Goal: Task Accomplishment & Management: Complete application form

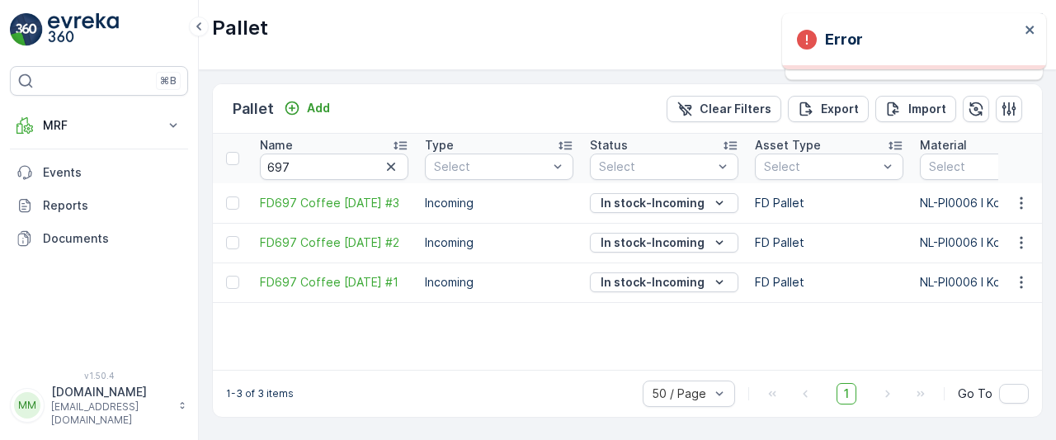
click at [73, 7] on div "⌘B MRF Insights TerraCycle Inbound Pallet Process Outbound Envanter Materials A…" at bounding box center [99, 220] width 199 height 440
click at [66, 25] on img at bounding box center [83, 29] width 71 height 33
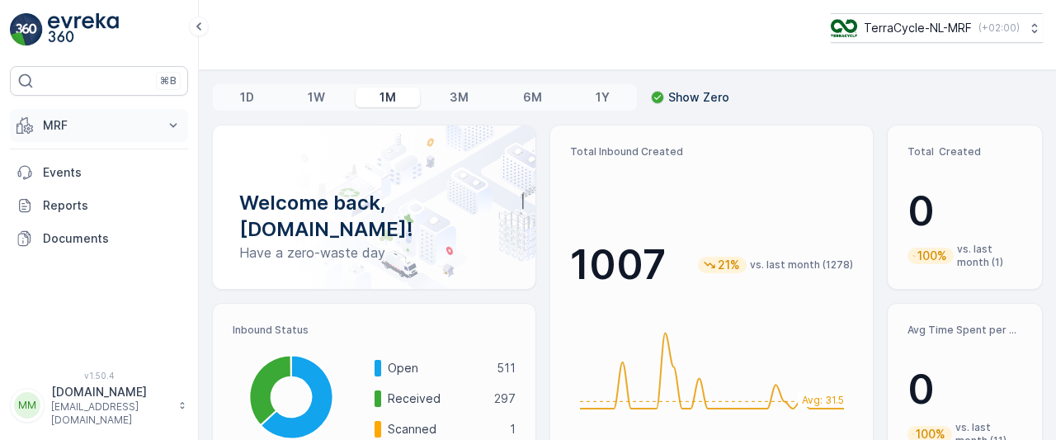
click at [163, 111] on button "MRF" at bounding box center [99, 125] width 178 height 33
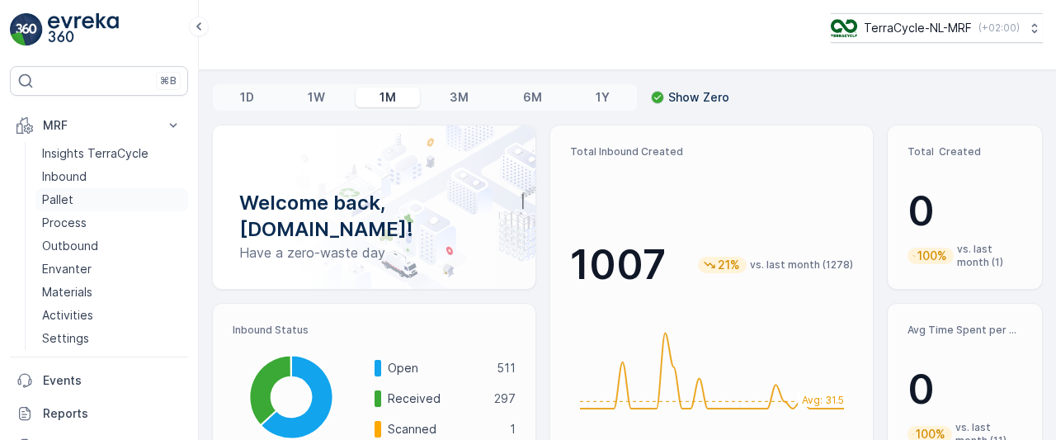
click at [68, 195] on p "Pallet" at bounding box center [57, 199] width 31 height 16
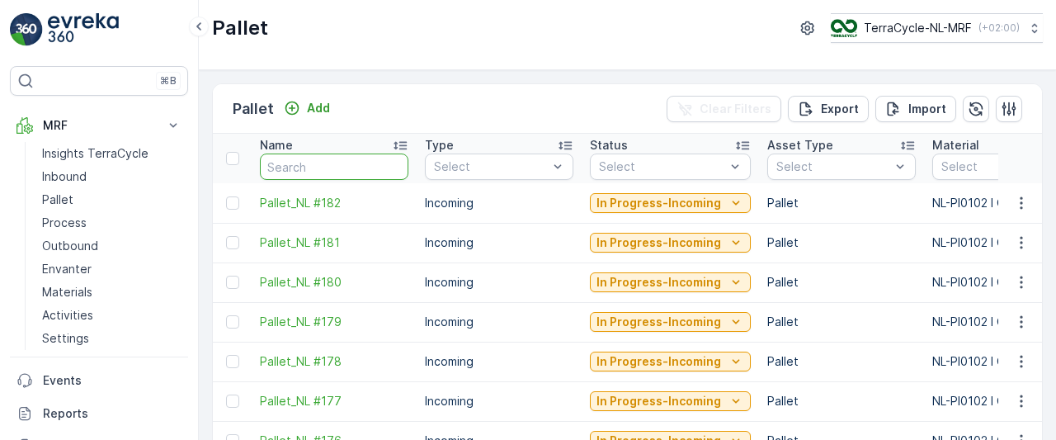
click at [335, 160] on input "text" at bounding box center [334, 166] width 148 height 26
type input "77"
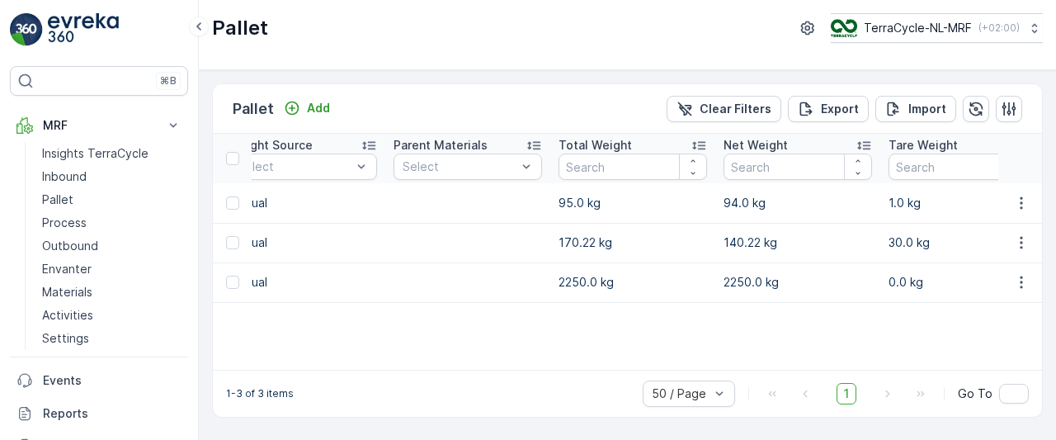
scroll to position [0, 1070]
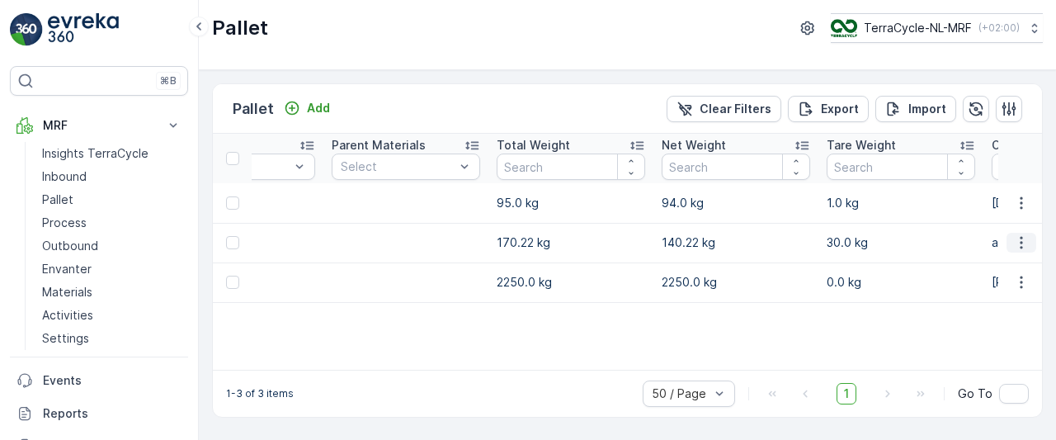
click at [1024, 243] on icon "button" at bounding box center [1021, 242] width 16 height 16
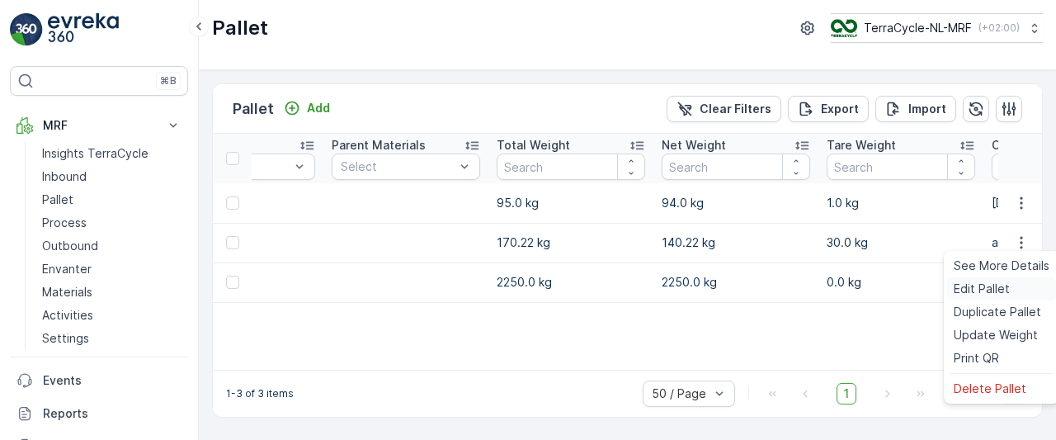
click at [968, 293] on span "Edit Pallet" at bounding box center [982, 288] width 56 height 16
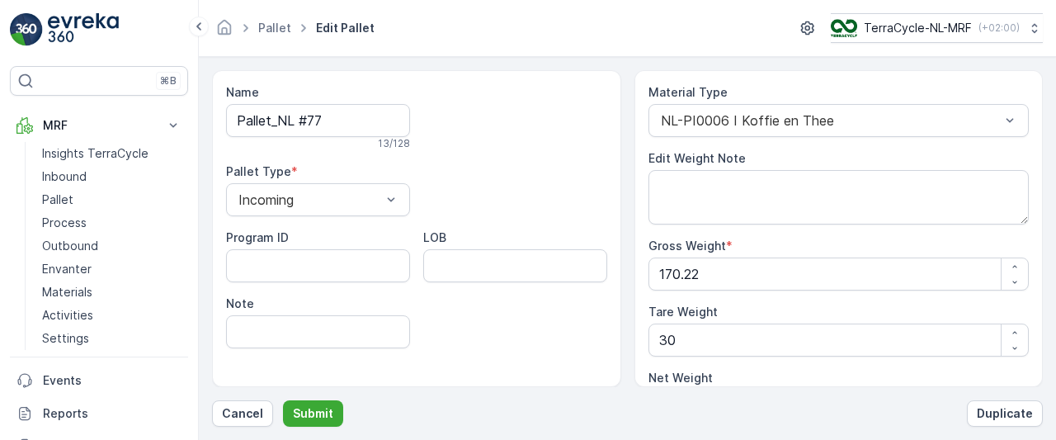
scroll to position [47, 0]
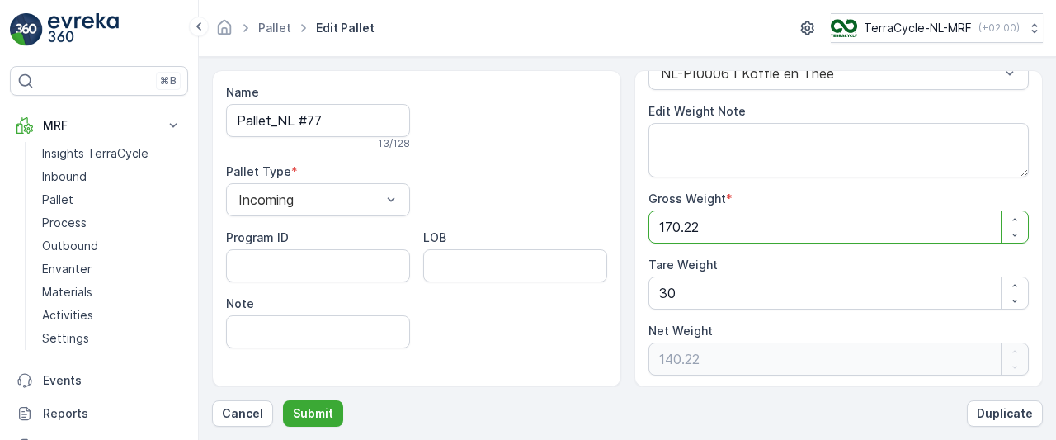
click at [721, 229] on Weight "170.22" at bounding box center [838, 226] width 381 height 33
type Weight "0"
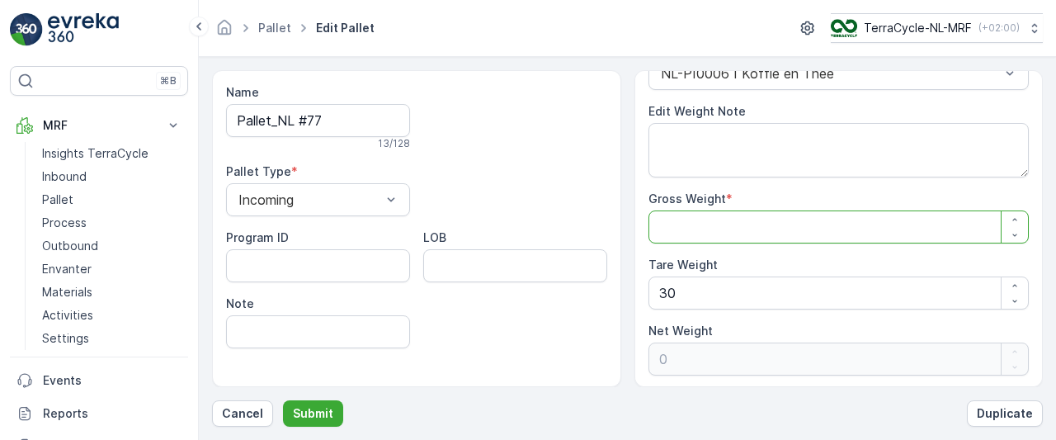
type Weight "4"
type Weight "-26"
type Weight "46"
type Weight "16"
type Weight "4"
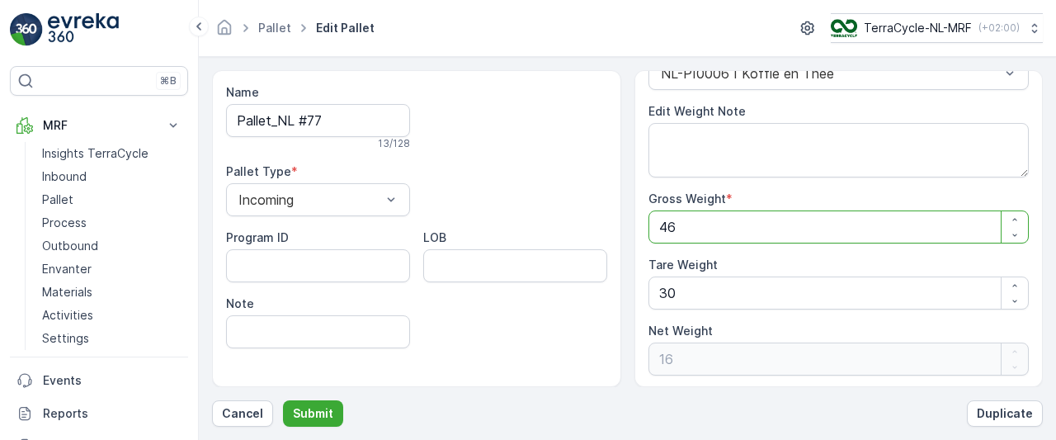
type Weight "-26"
type Weight "0"
type Weight "1"
type Weight "-29"
type Weight "14"
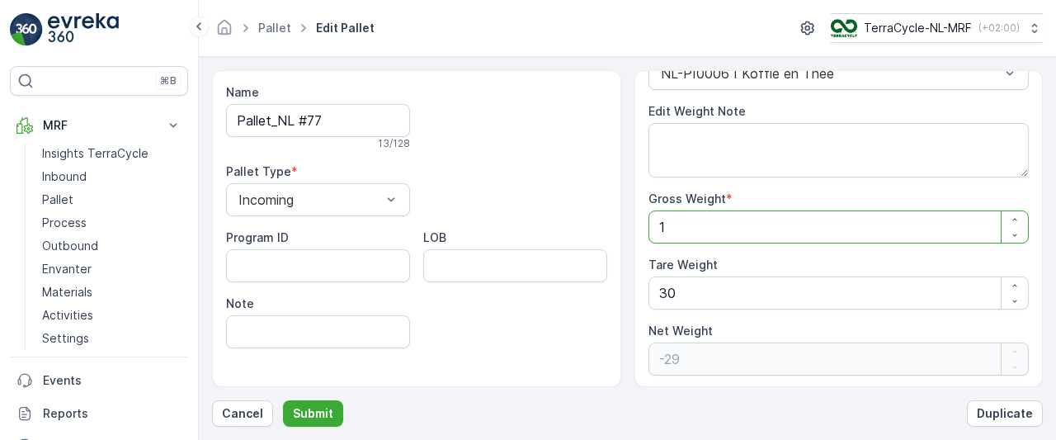
type Weight "-16"
type Weight "146"
type Weight "116"
type Weight "146"
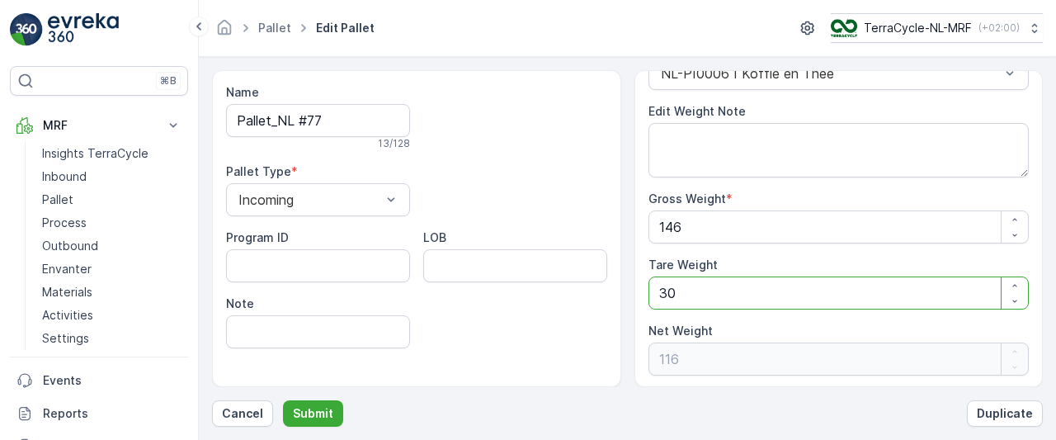
click at [686, 293] on Weight "30" at bounding box center [838, 292] width 381 height 33
type Weight "3"
type Weight "143"
type Weight "0"
type Weight "2"
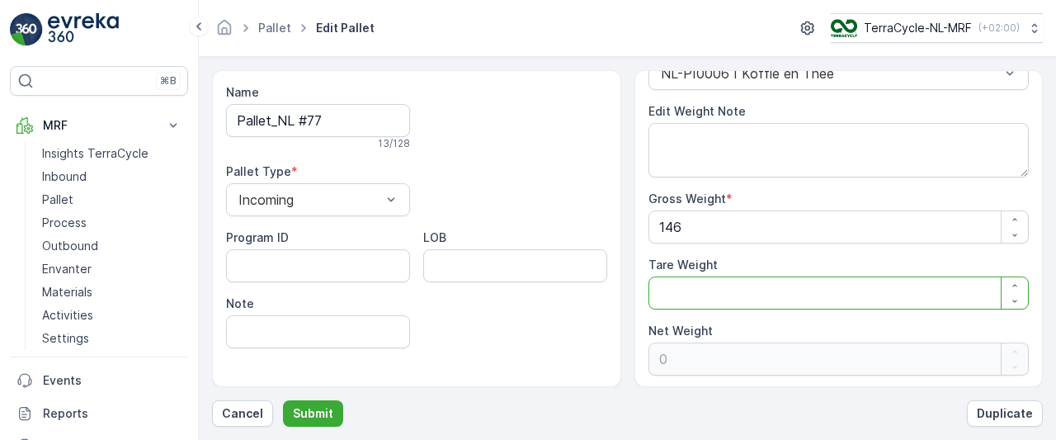
type Weight "144"
type Weight "25"
type Weight "121"
type Weight "25"
click at [304, 417] on p "Submit" at bounding box center [313, 413] width 40 height 16
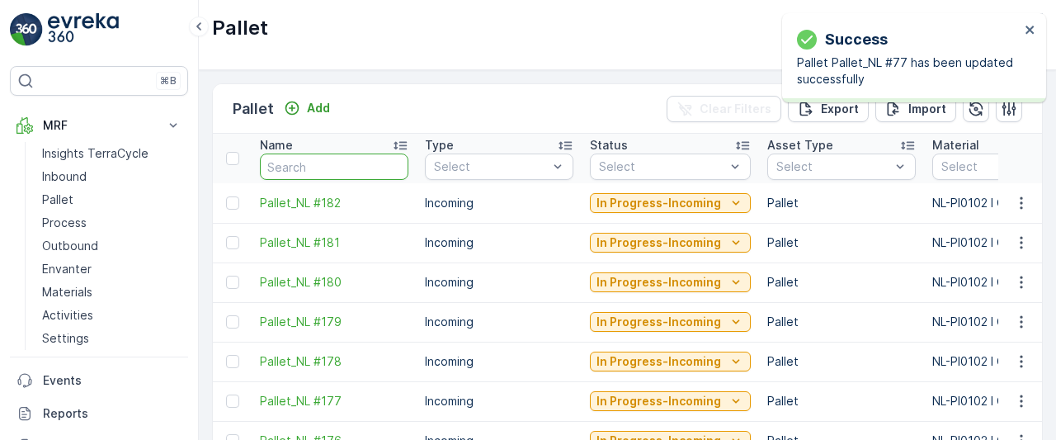
click at [314, 168] on input "text" at bounding box center [334, 166] width 148 height 26
type input "77"
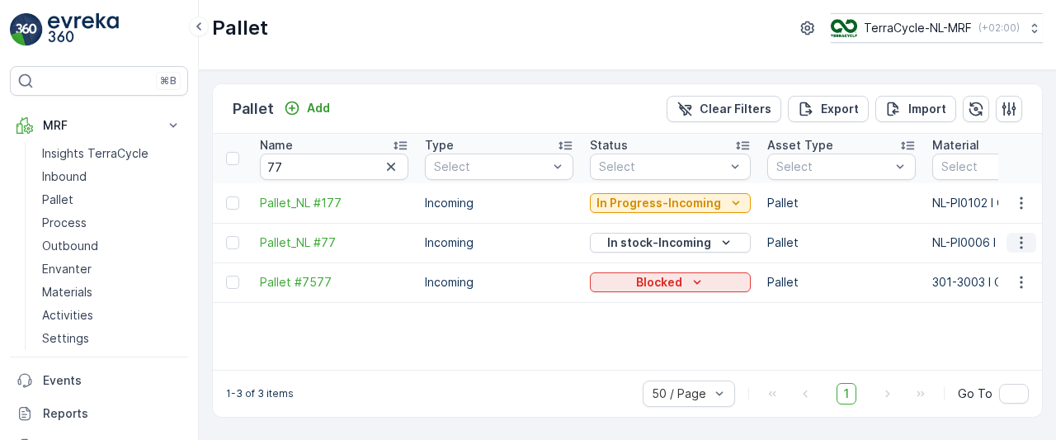
click at [1021, 243] on icon "button" at bounding box center [1021, 242] width 16 height 16
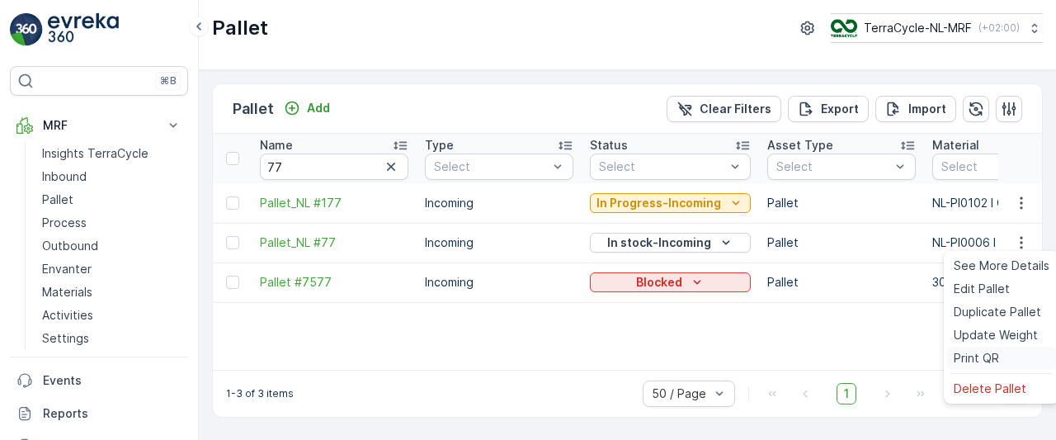
click at [972, 363] on span "Print QR" at bounding box center [976, 358] width 45 height 16
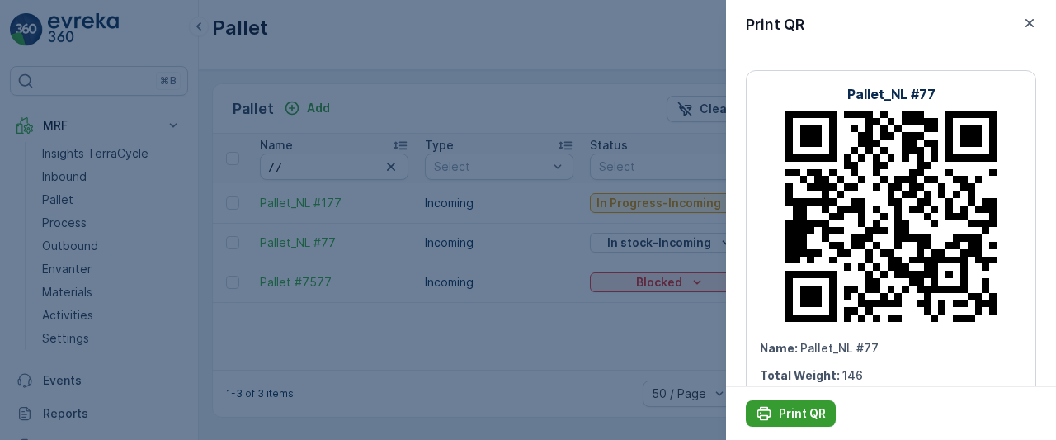
click at [761, 417] on icon "Print QR" at bounding box center [764, 414] width 14 height 14
click at [789, 411] on p "Print QR" at bounding box center [802, 413] width 47 height 16
click at [1035, 24] on icon "button" at bounding box center [1029, 23] width 16 height 16
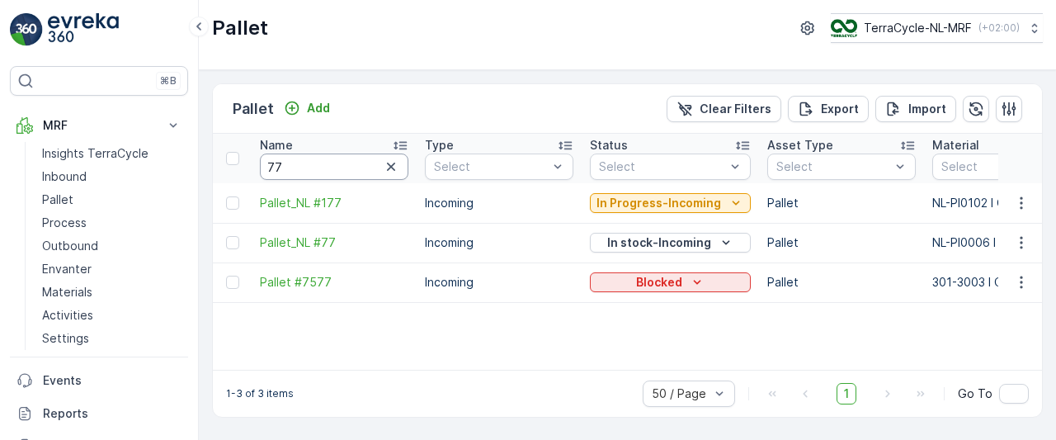
click at [403, 162] on input "77" at bounding box center [334, 166] width 148 height 26
click at [389, 164] on icon "button" at bounding box center [391, 167] width 8 height 8
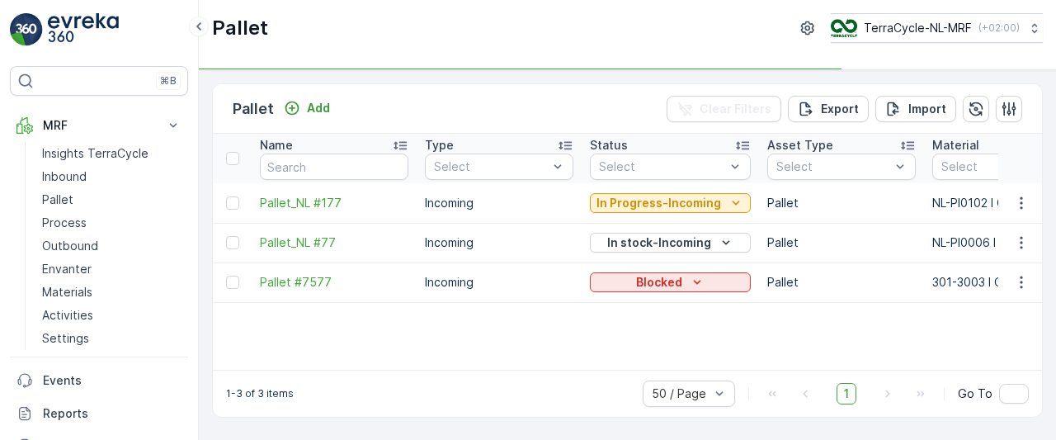
click at [86, 24] on img at bounding box center [83, 29] width 71 height 33
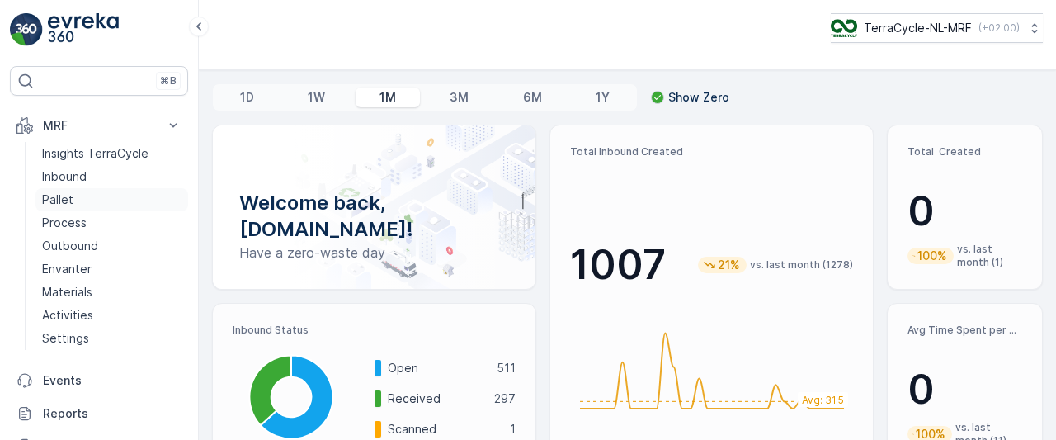
click at [59, 200] on p "Pallet" at bounding box center [57, 199] width 31 height 16
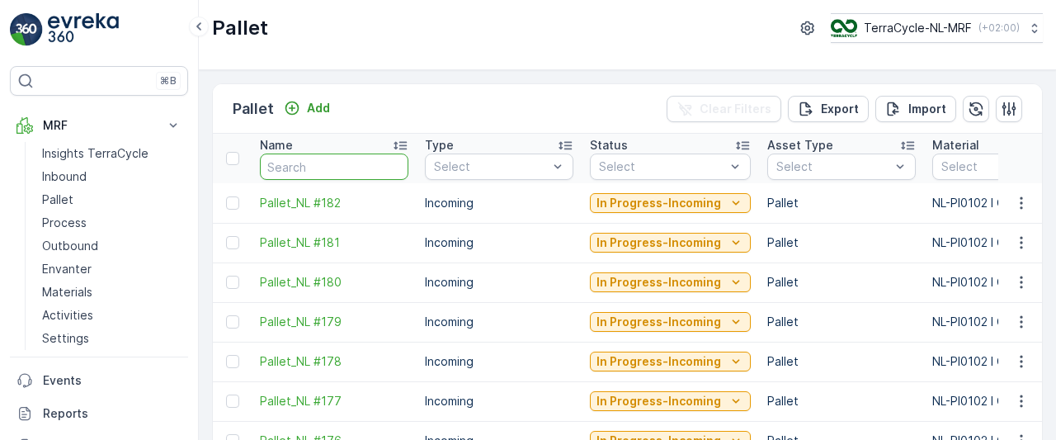
click at [338, 169] on input "text" at bounding box center [334, 166] width 148 height 26
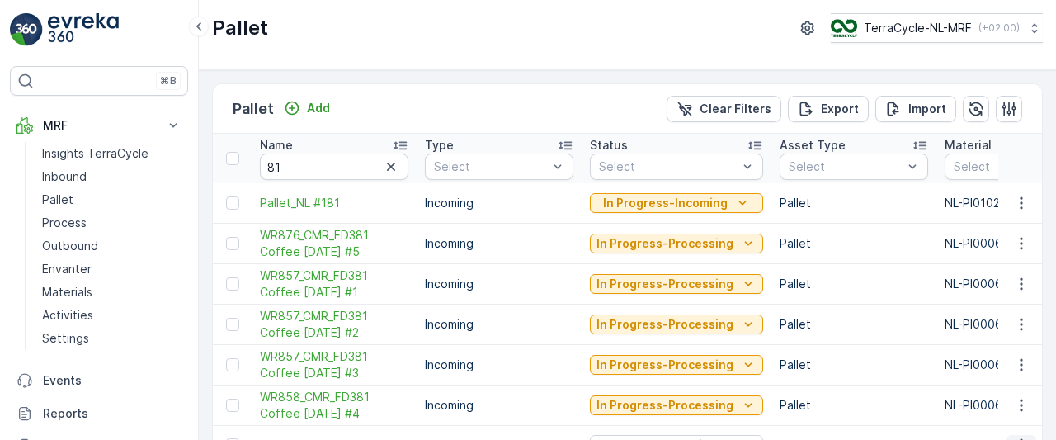
click at [1016, 436] on icon "button" at bounding box center [1021, 444] width 16 height 16
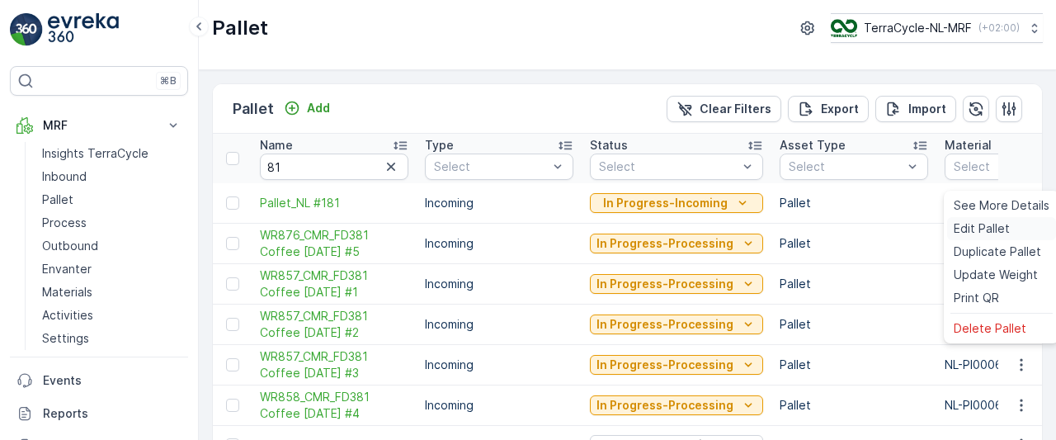
click at [975, 226] on span "Edit Pallet" at bounding box center [982, 228] width 56 height 16
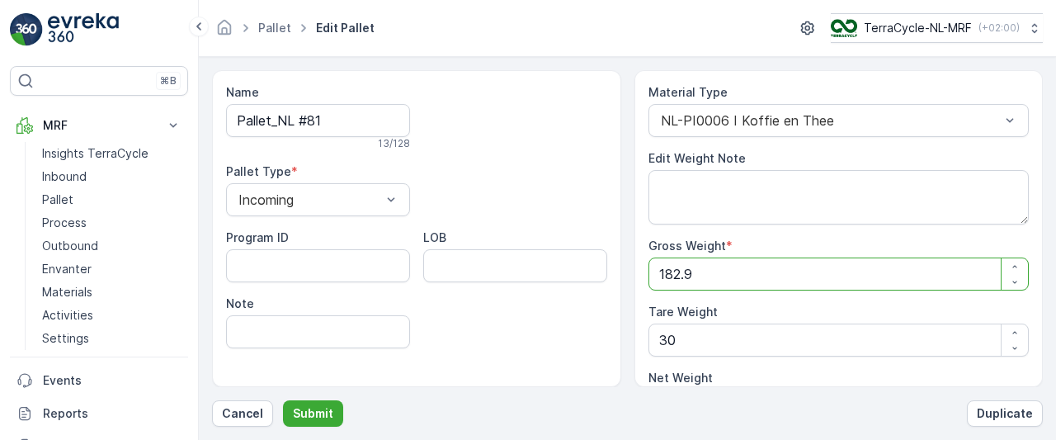
click at [707, 257] on Weight "182.9" at bounding box center [838, 273] width 381 height 33
type Weight "1"
type Weight "-29"
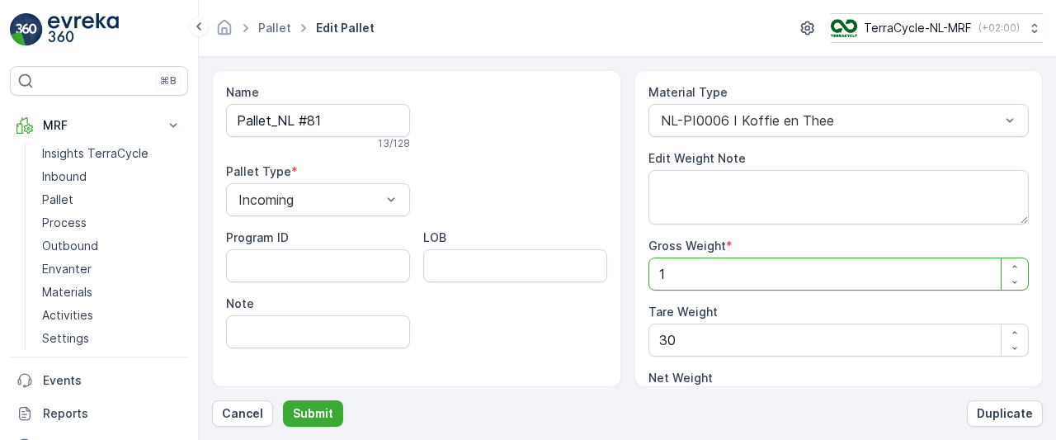
type Weight "14"
type Weight "-16"
type Weight "143"
type Weight "113"
type Weight "143"
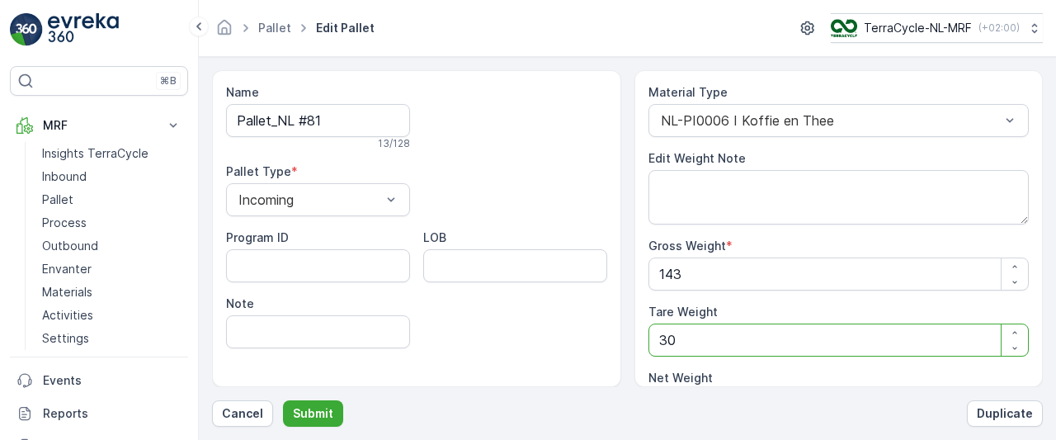
click at [690, 323] on Weight "30" at bounding box center [838, 339] width 381 height 33
type Weight "3"
type Weight "140"
type Weight "0"
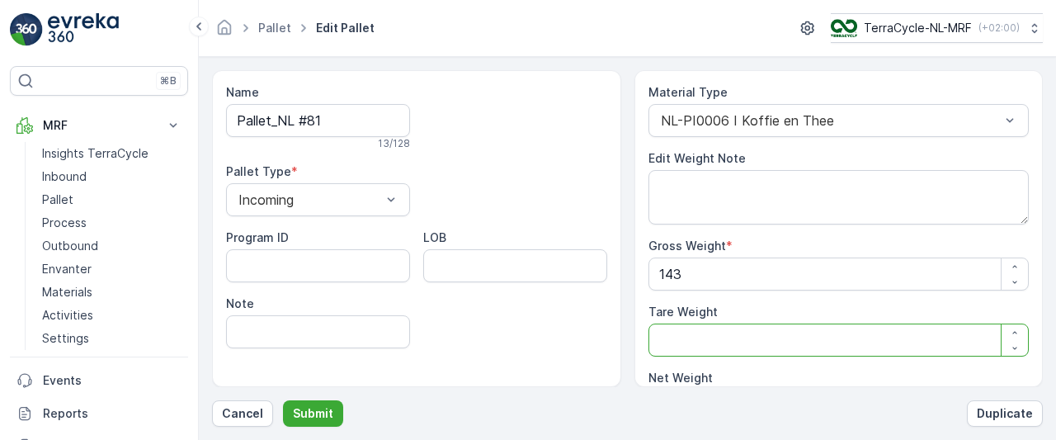
type Weight "2"
type Weight "141"
type Weight "25"
type Weight "118"
type Weight "25"
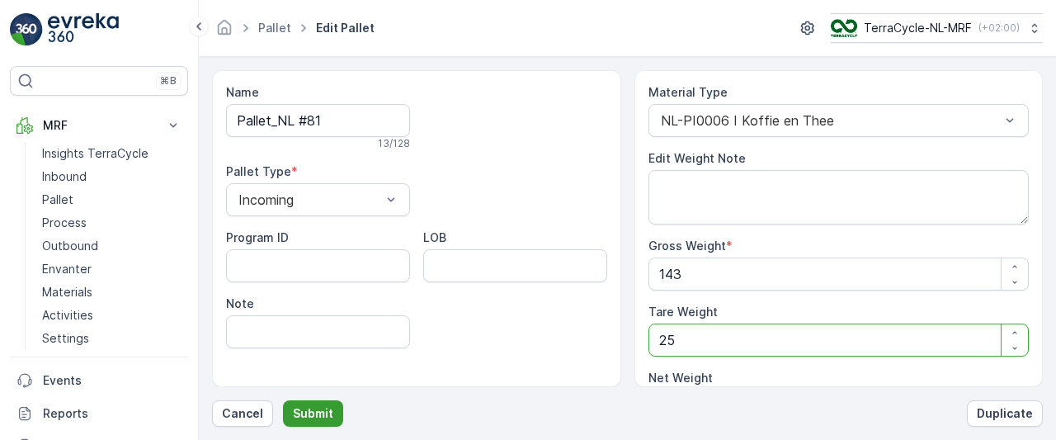
click at [316, 411] on p "Submit" at bounding box center [313, 413] width 40 height 16
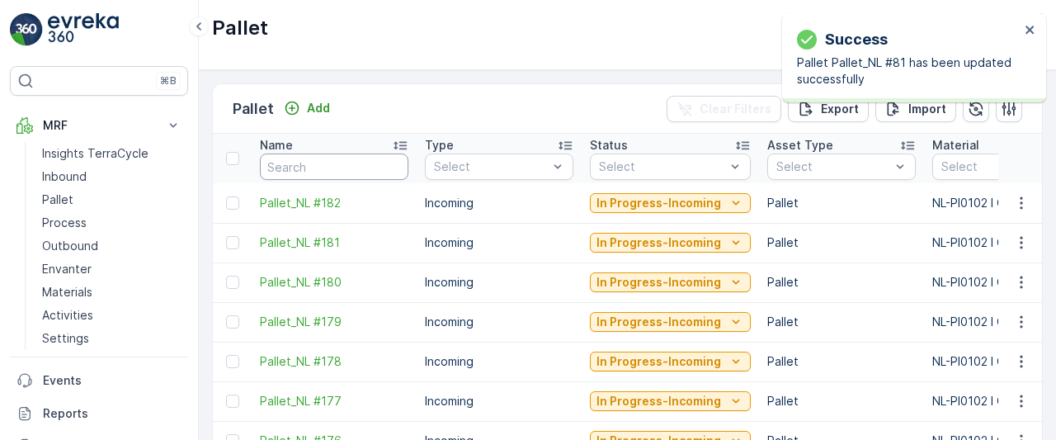
click at [322, 176] on input "text" at bounding box center [334, 166] width 148 height 26
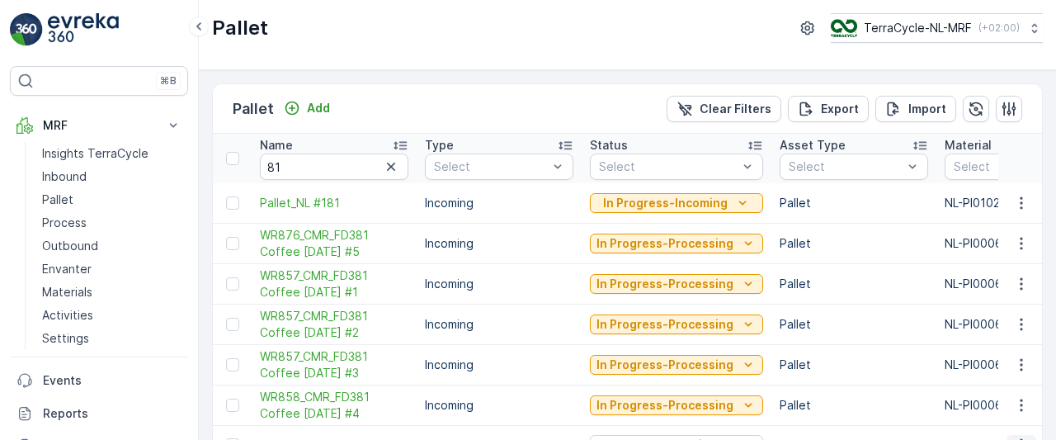
click at [1022, 436] on icon "button" at bounding box center [1021, 444] width 16 height 16
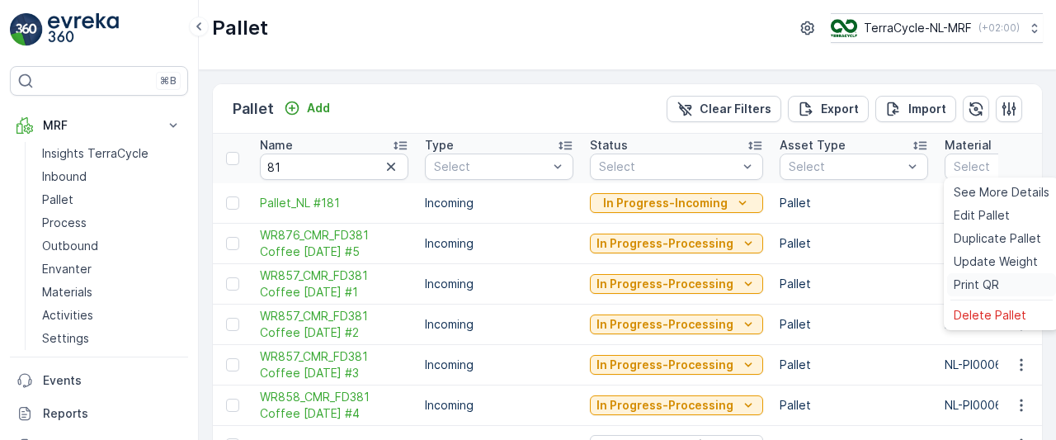
click at [956, 288] on span "Print QR" at bounding box center [976, 284] width 45 height 16
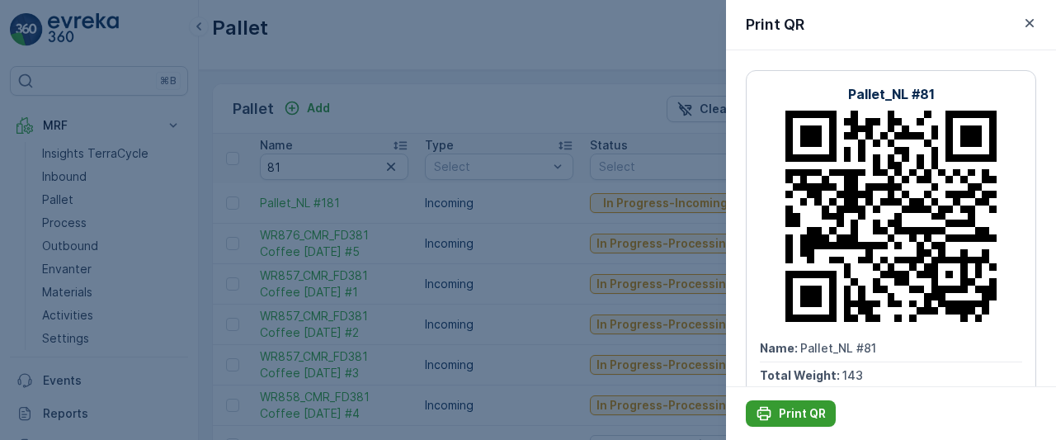
click at [766, 409] on icon "Print QR" at bounding box center [764, 414] width 14 height 14
click at [773, 410] on div "Print QR" at bounding box center [791, 413] width 70 height 16
click at [1025, 24] on icon "button" at bounding box center [1029, 23] width 16 height 16
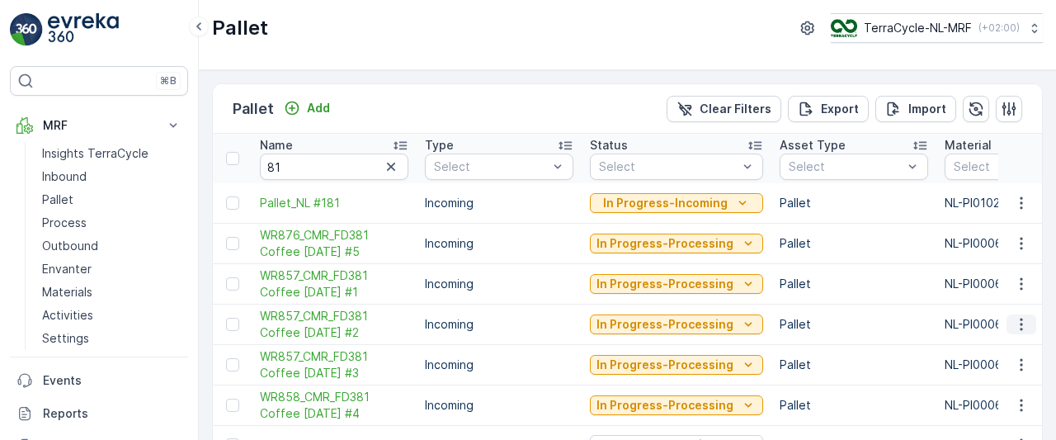
click at [1020, 318] on icon "button" at bounding box center [1021, 324] width 2 height 12
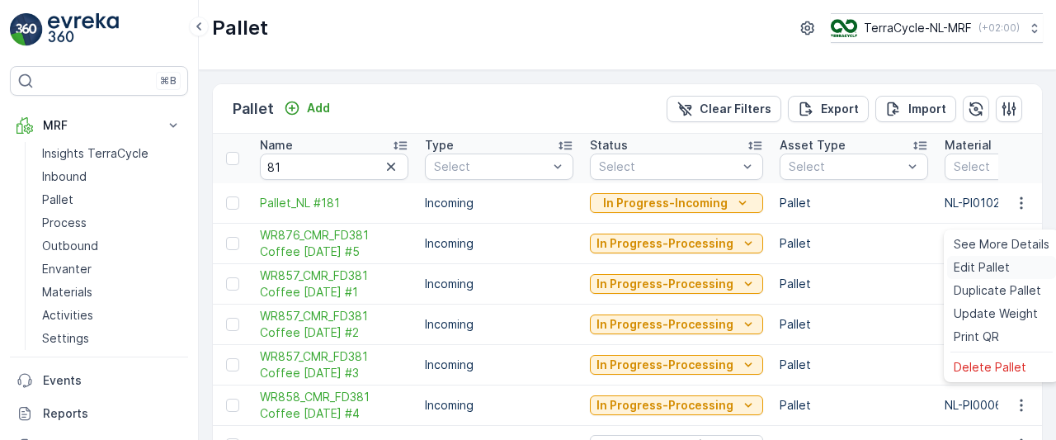
click at [980, 257] on div "Edit Pallet" at bounding box center [1001, 267] width 109 height 23
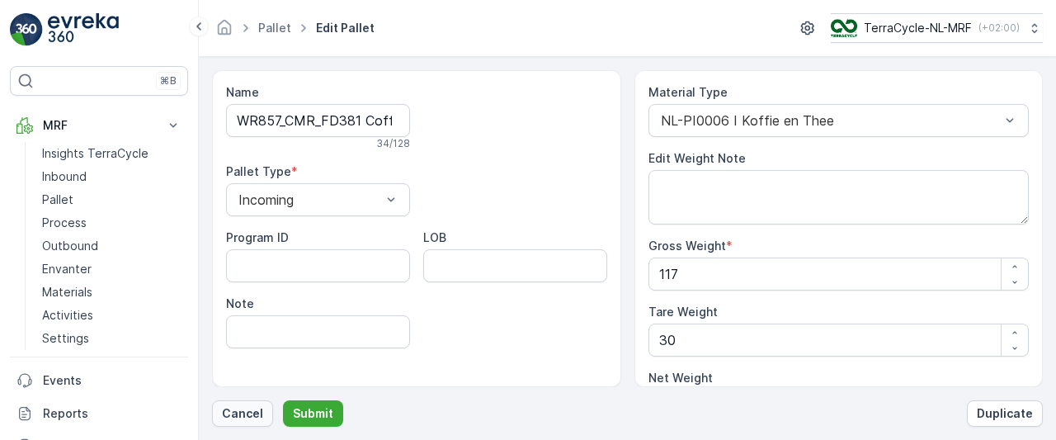
click at [244, 411] on p "Cancel" at bounding box center [242, 413] width 41 height 16
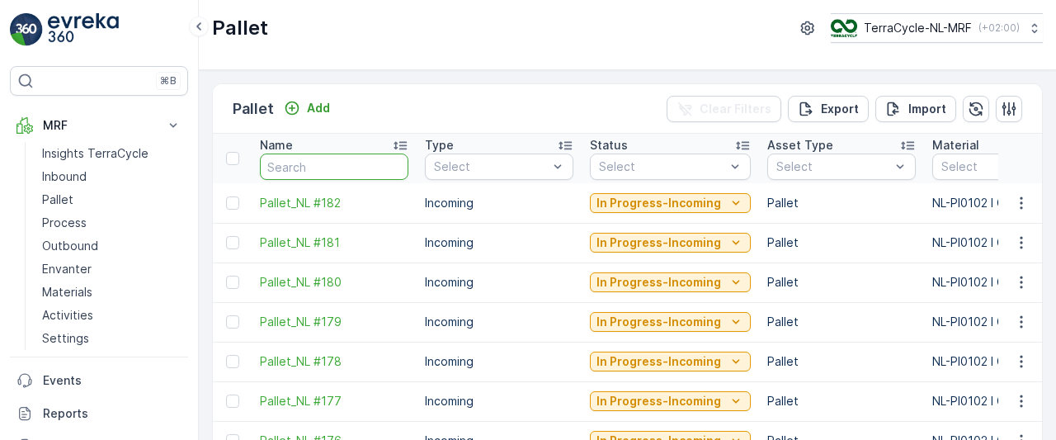
click at [338, 165] on input "text" at bounding box center [334, 166] width 148 height 26
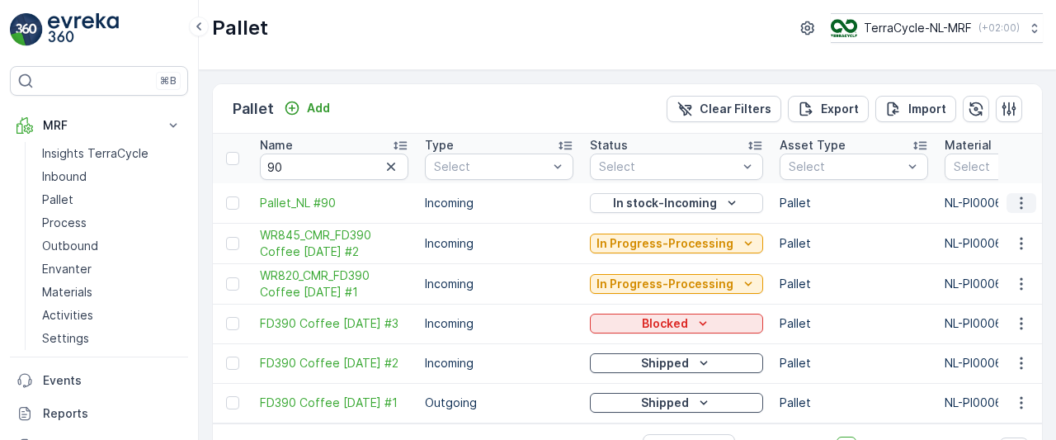
click at [1020, 202] on icon "button" at bounding box center [1021, 202] width 2 height 12
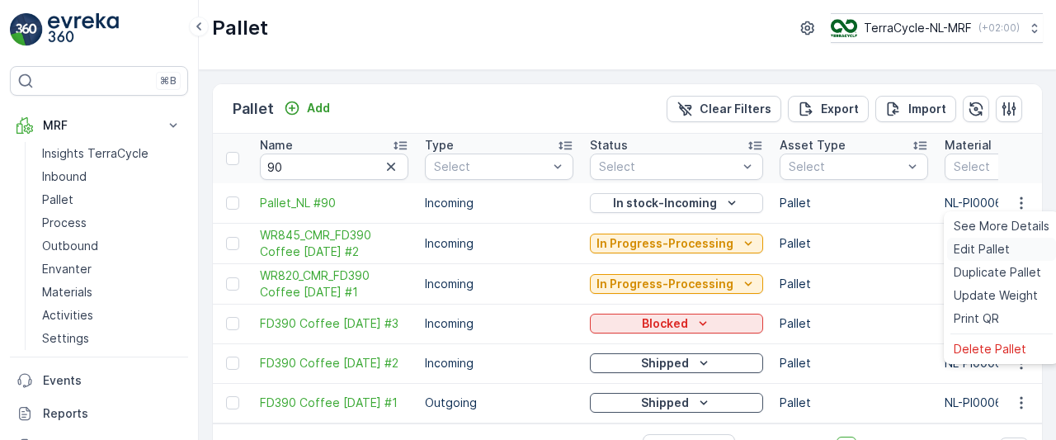
click at [978, 247] on span "Edit Pallet" at bounding box center [982, 249] width 56 height 16
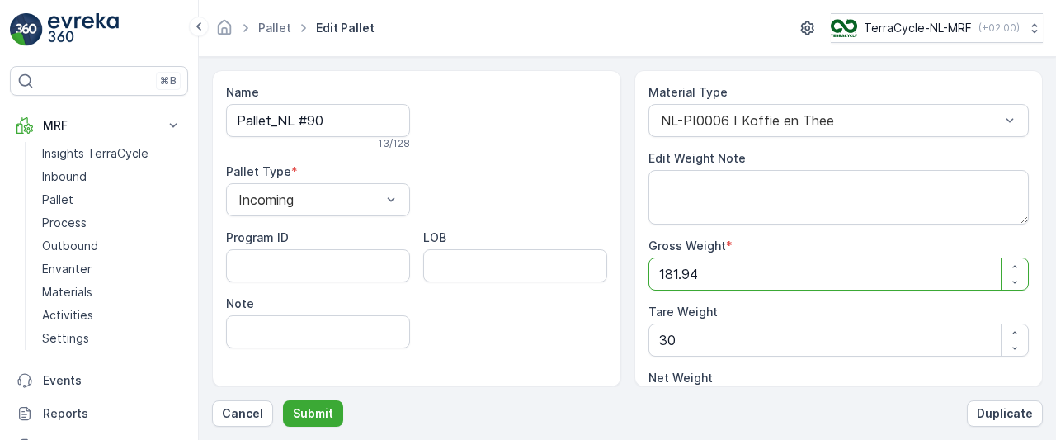
click at [738, 270] on Weight "181.94" at bounding box center [838, 273] width 381 height 33
type Weight "181.9"
type Weight "151.9"
type Weight "181"
type Weight "151"
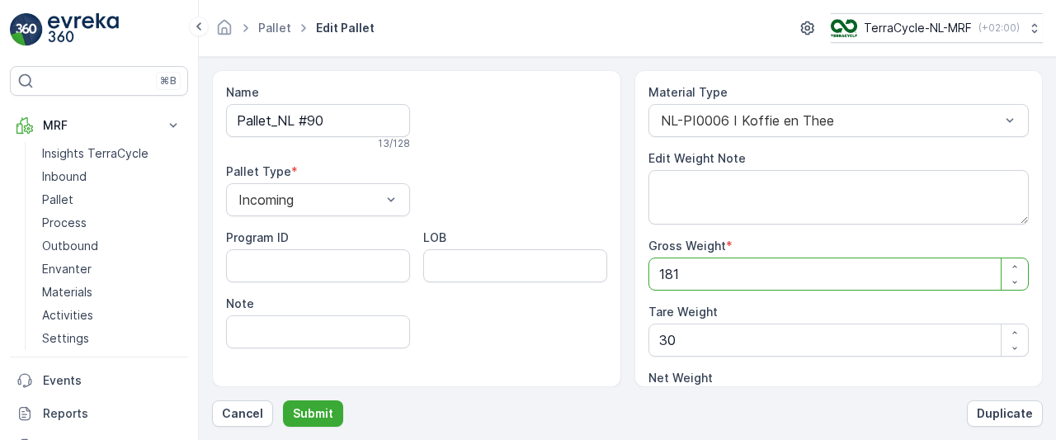
type Weight "18"
type Weight "-12"
type Weight "1"
type Weight "-29"
type Weight "0"
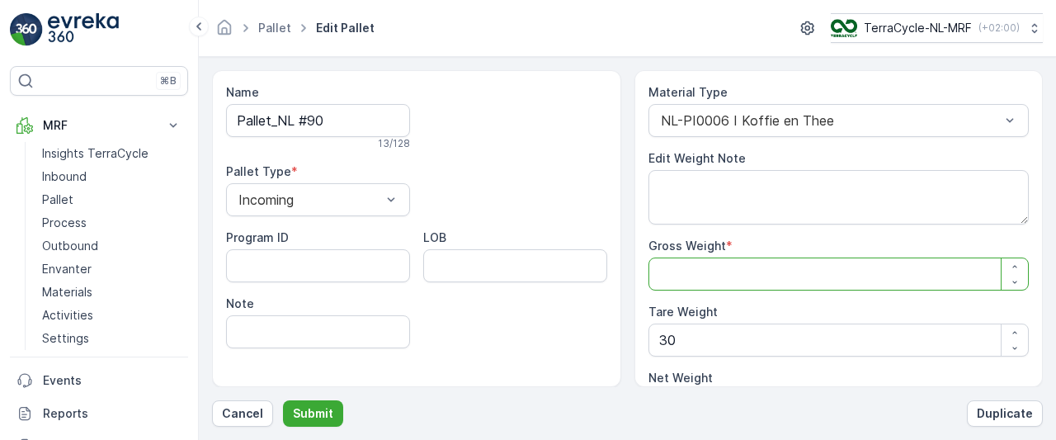
type Weight "1"
type Weight "-29"
type Weight "14"
type Weight "-16"
type Weight "145"
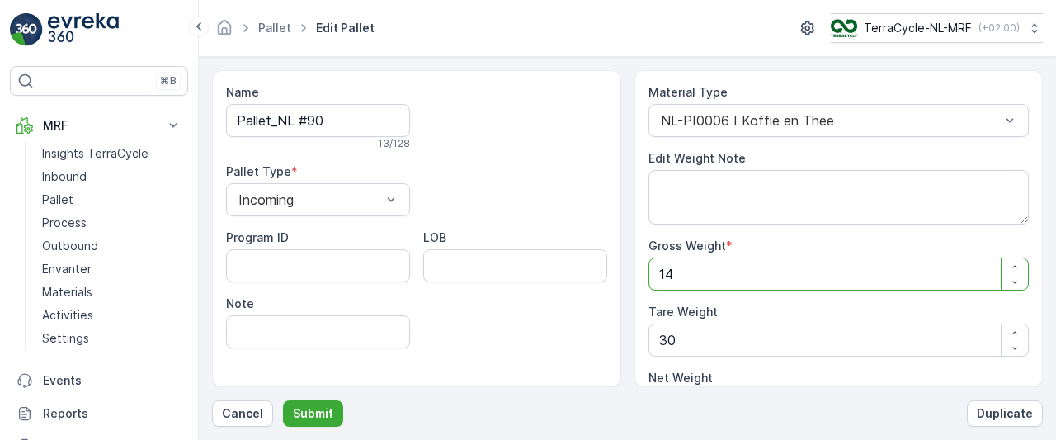
type Weight "115"
type Weight "145"
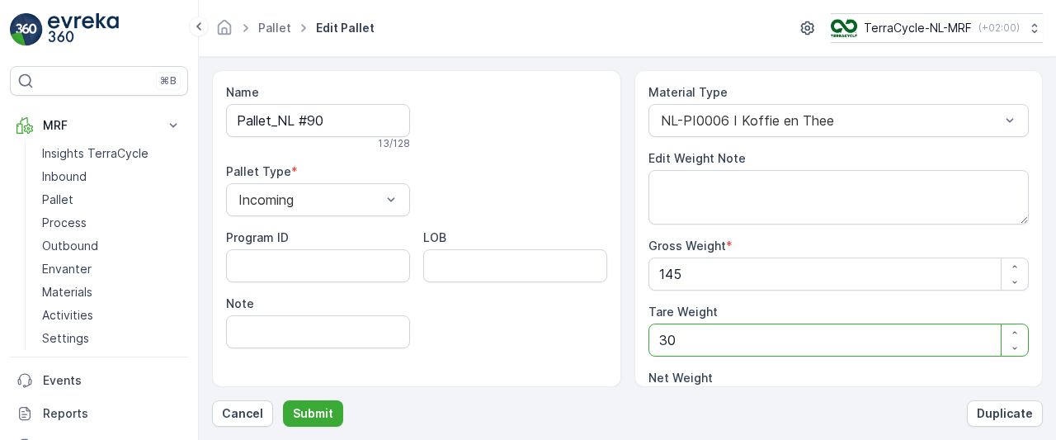
click at [721, 343] on Weight "30" at bounding box center [838, 339] width 381 height 33
type Weight "3"
type Weight "142"
type Weight "0"
type Weight "2"
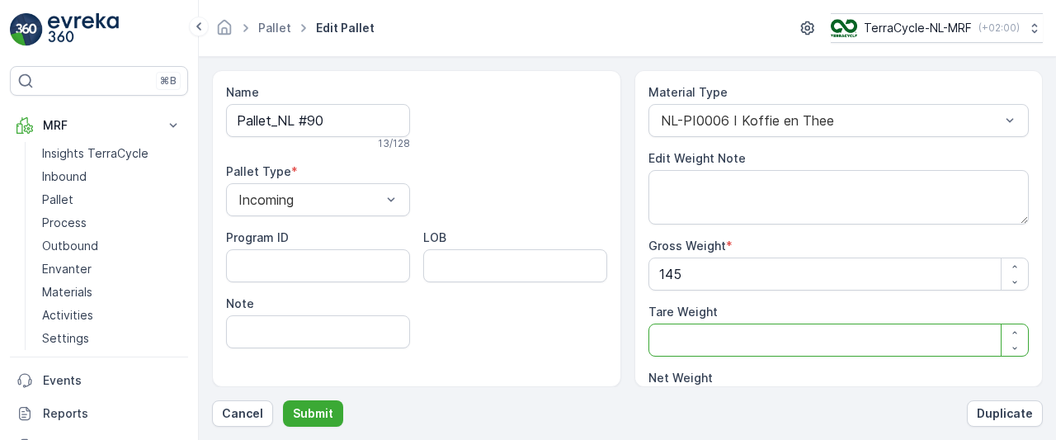
type Weight "143"
type Weight "25"
type Weight "120"
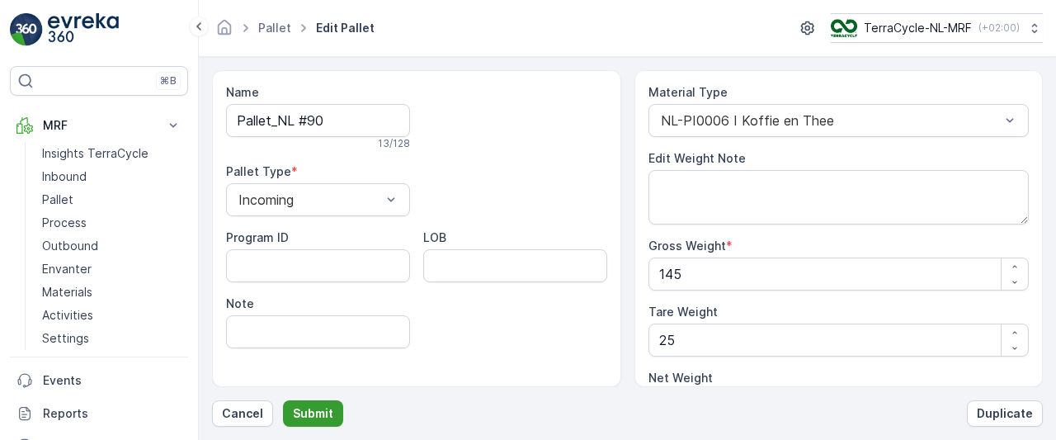
click at [315, 409] on p "Submit" at bounding box center [313, 413] width 40 height 16
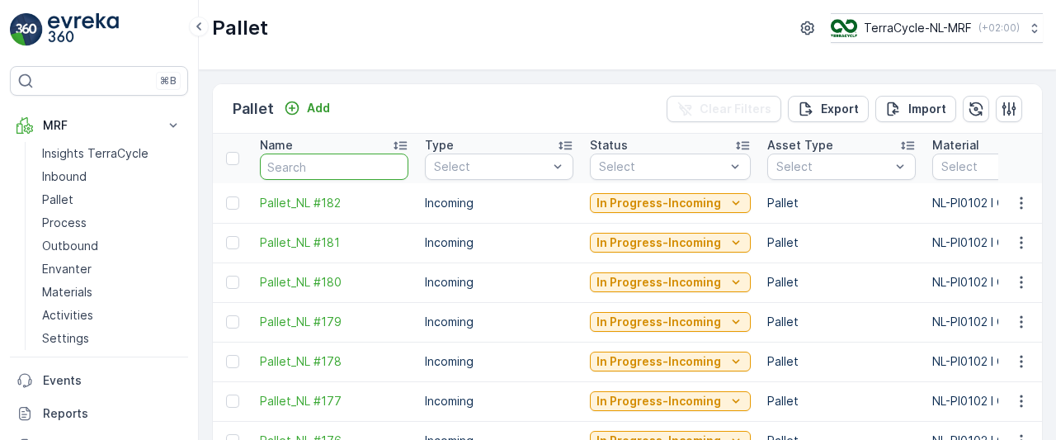
click at [355, 169] on input "text" at bounding box center [334, 166] width 148 height 26
type input "90"
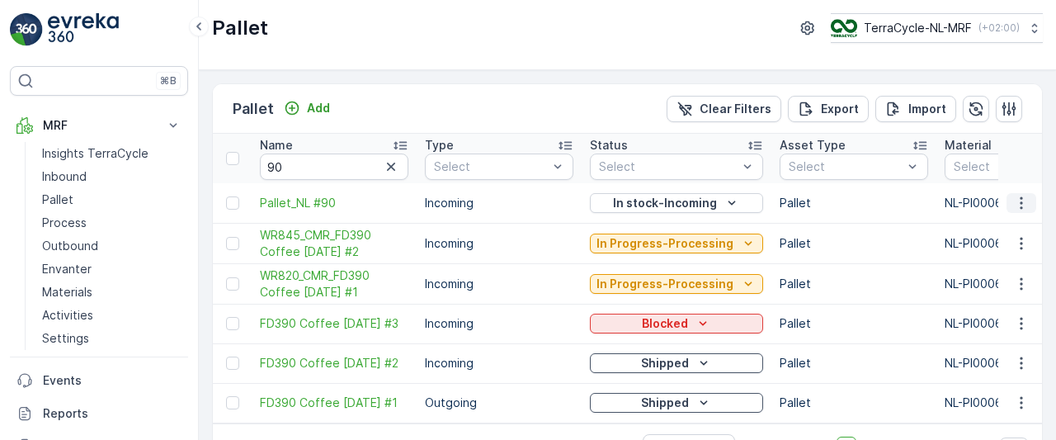
click at [1020, 198] on icon "button" at bounding box center [1021, 203] width 16 height 16
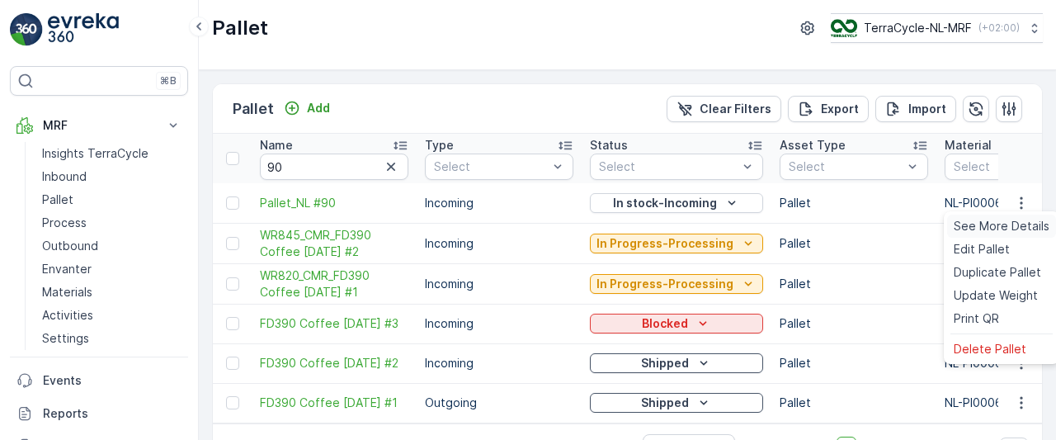
click at [1008, 225] on span "See More Details" at bounding box center [1002, 226] width 96 height 16
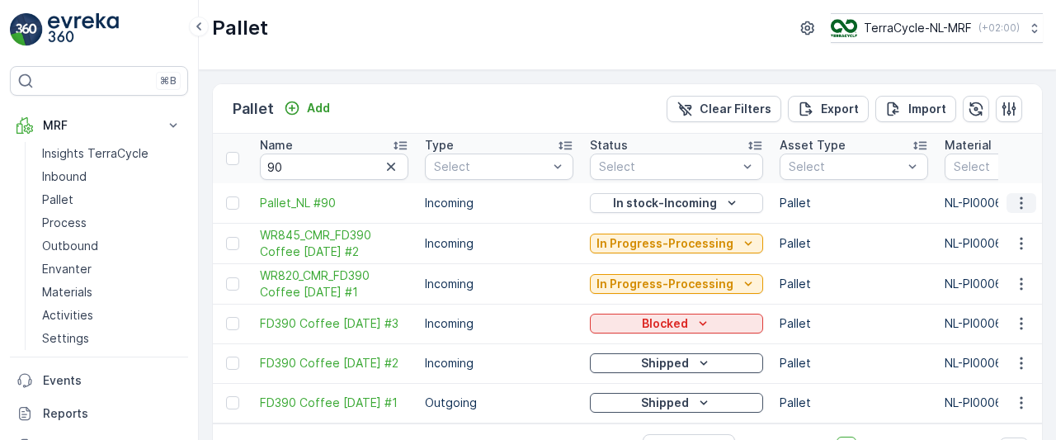
click at [1020, 204] on icon "button" at bounding box center [1021, 203] width 16 height 16
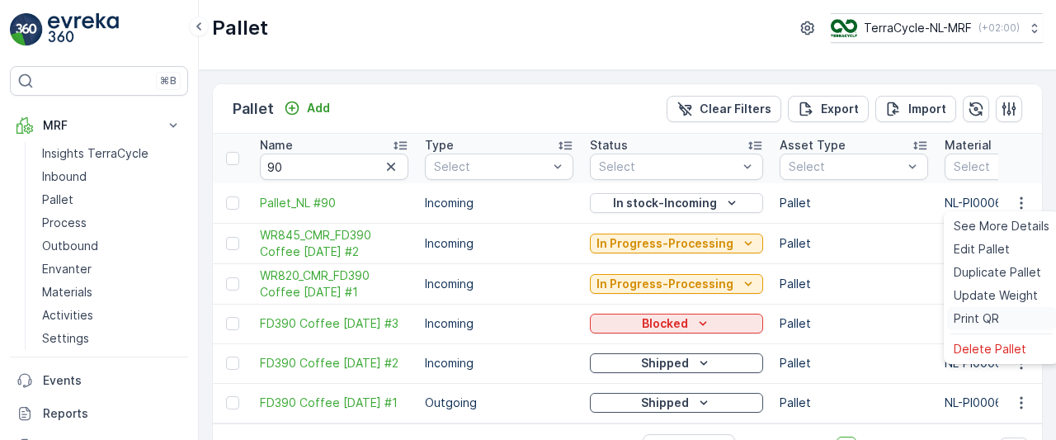
click at [995, 316] on span "Print QR" at bounding box center [976, 318] width 45 height 16
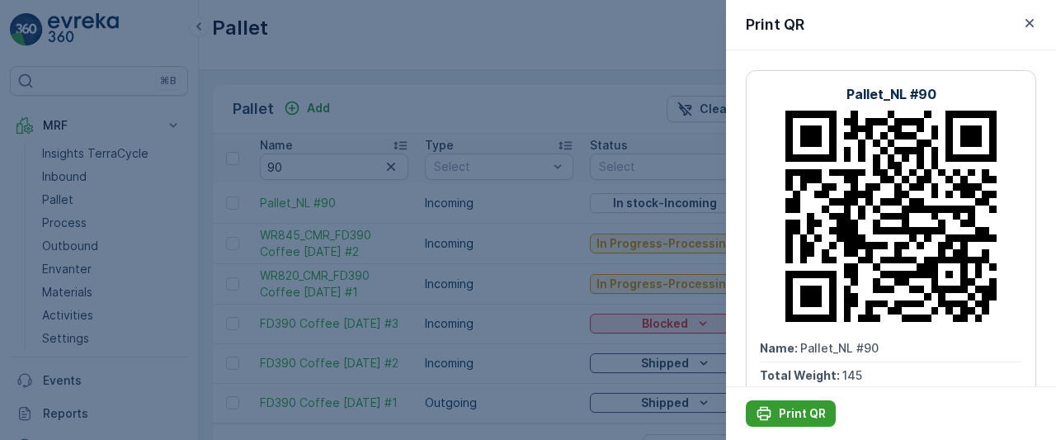
click at [813, 414] on p "Print QR" at bounding box center [802, 413] width 47 height 16
click at [830, 379] on span "Total Weight :" at bounding box center [801, 375] width 82 height 14
click at [782, 411] on p "Print QR" at bounding box center [802, 413] width 47 height 16
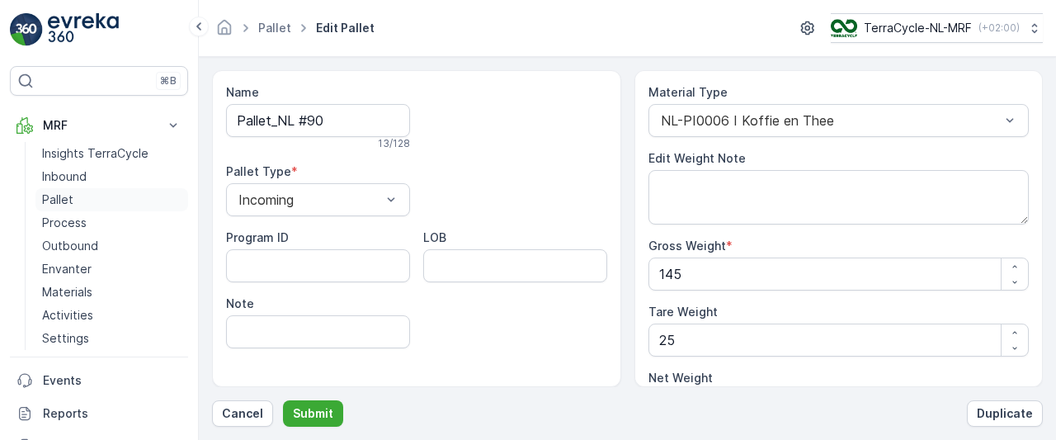
click at [68, 200] on p "Pallet" at bounding box center [57, 199] width 31 height 16
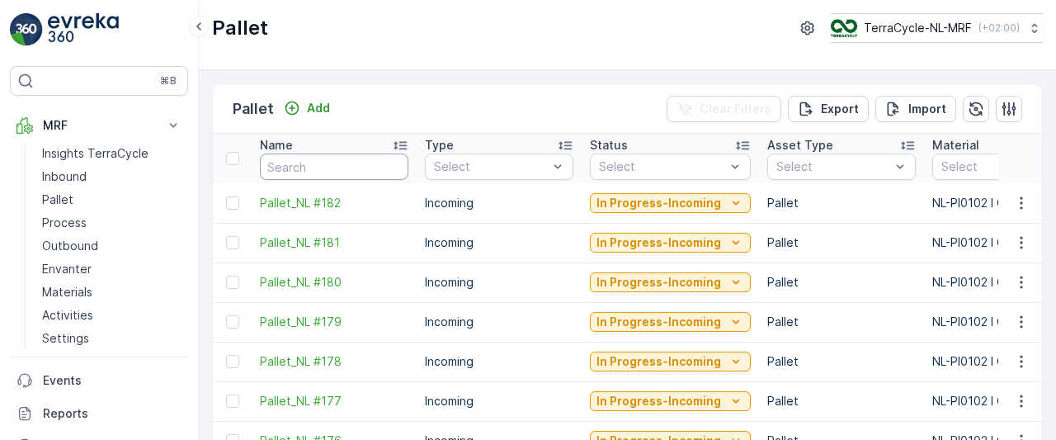
click at [361, 163] on input "text" at bounding box center [334, 166] width 148 height 26
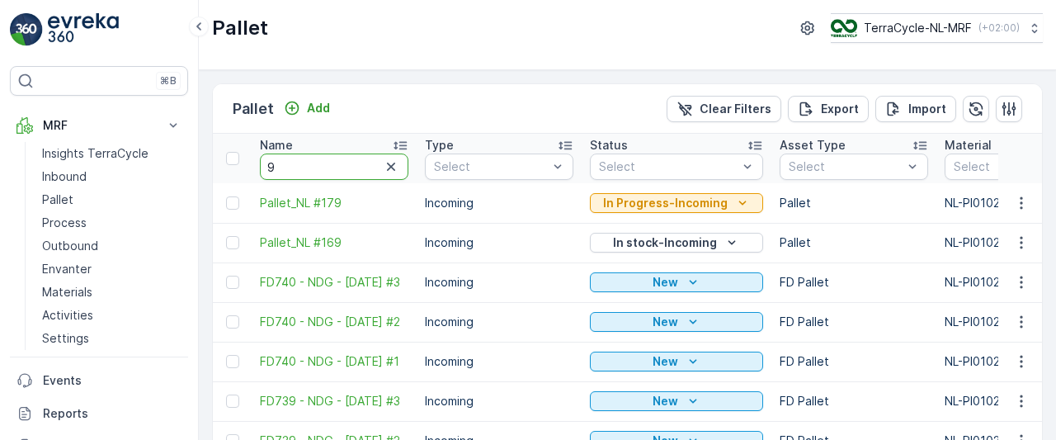
click at [361, 163] on input "9" at bounding box center [334, 166] width 148 height 26
type input "91"
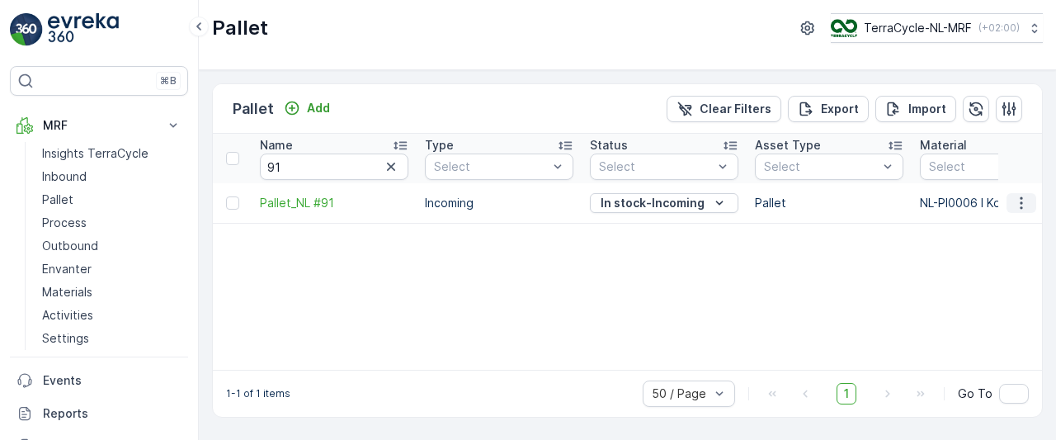
click at [1022, 202] on icon "button" at bounding box center [1021, 202] width 2 height 12
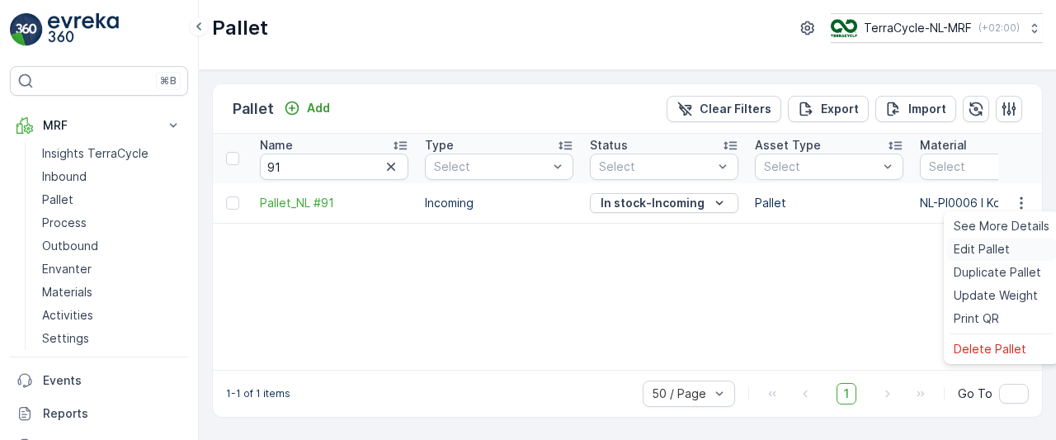
click at [978, 249] on span "Edit Pallet" at bounding box center [982, 249] width 56 height 16
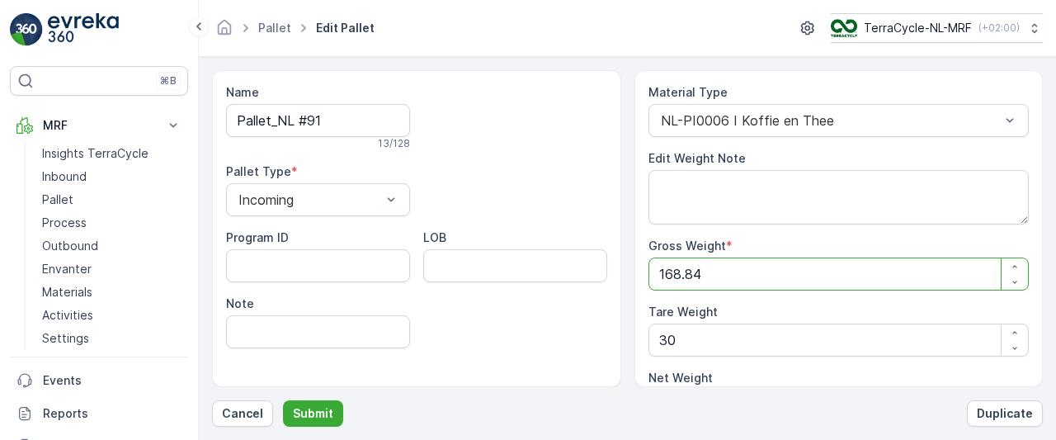
click at [778, 270] on Weight "168.84" at bounding box center [838, 273] width 381 height 33
type Weight "168.8"
type Weight "138.8"
type Weight "168"
type Weight "138"
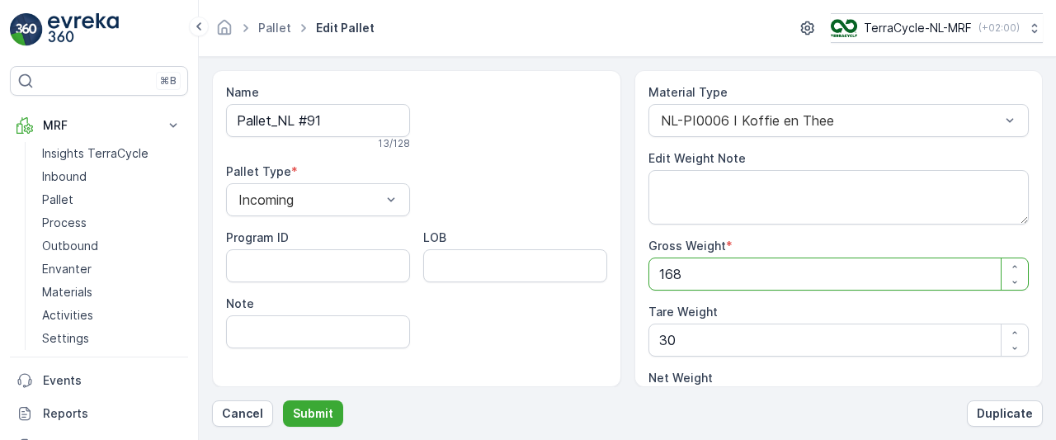
type Weight "16"
type Weight "-14"
type Weight "1"
type Weight "-29"
type Weight "0"
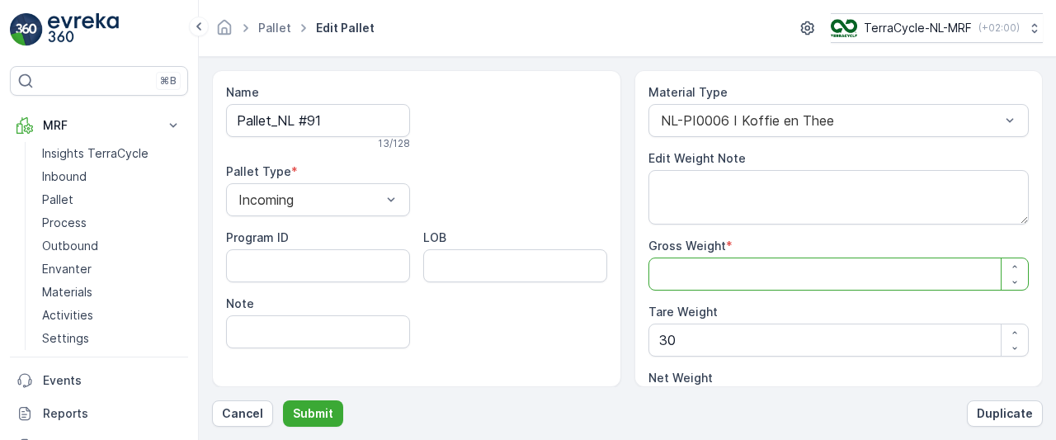
type Weight "1"
type Weight "-29"
type Weight "13"
type Weight "-17"
type Weight "135"
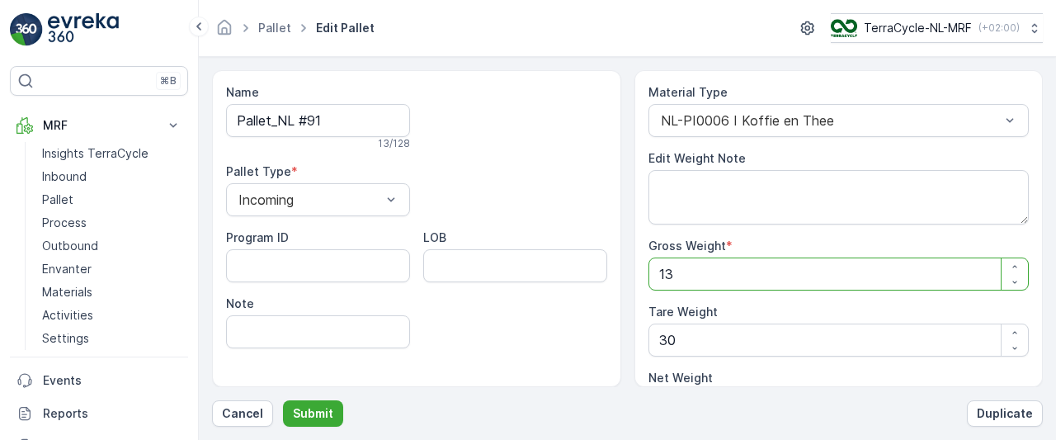
type Weight "105"
type Weight "135"
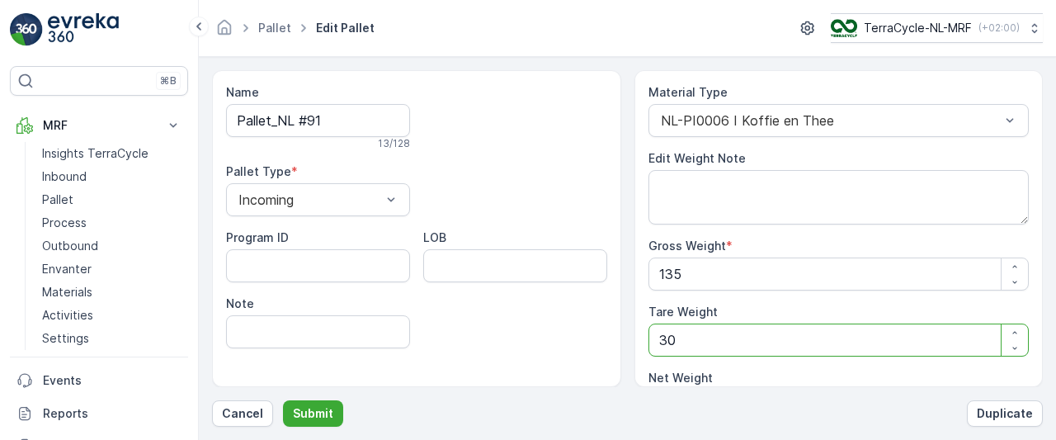
click at [722, 339] on Weight "30" at bounding box center [838, 339] width 381 height 33
type Weight "3"
type Weight "132"
type Weight "0"
type Weight "2"
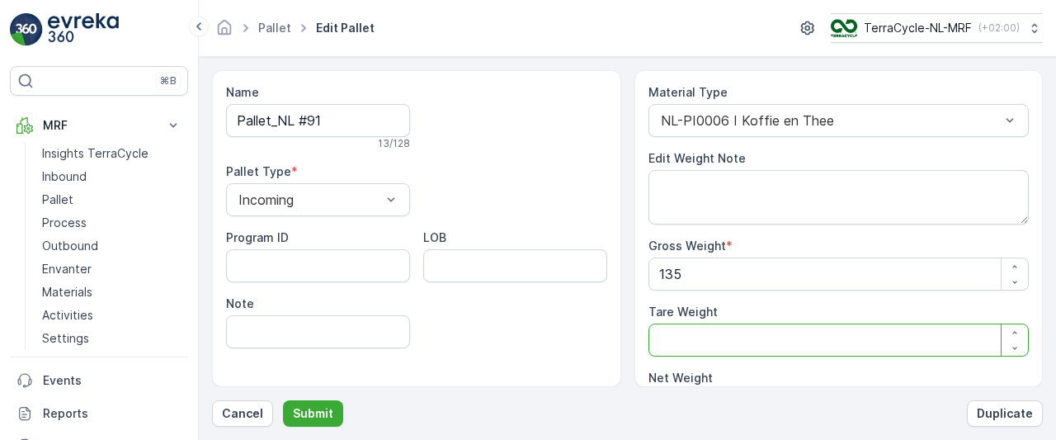
type Weight "133"
click at [304, 412] on p "Submit" at bounding box center [313, 413] width 40 height 16
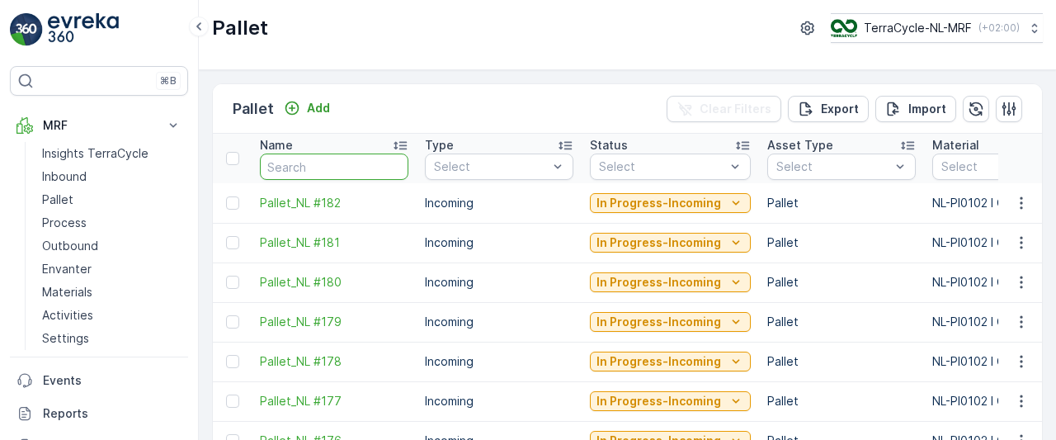
click at [342, 166] on input "text" at bounding box center [334, 166] width 148 height 26
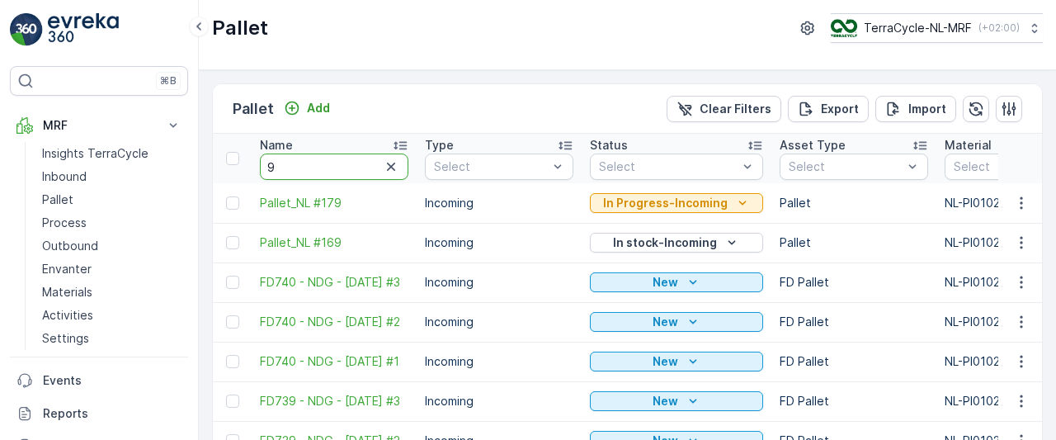
click at [342, 166] on input "9" at bounding box center [334, 166] width 148 height 26
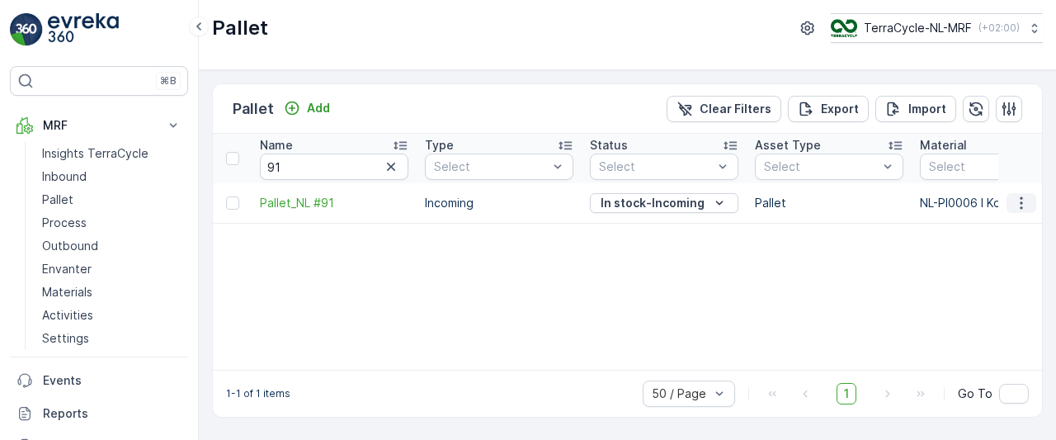
click at [1018, 205] on icon "button" at bounding box center [1021, 203] width 16 height 16
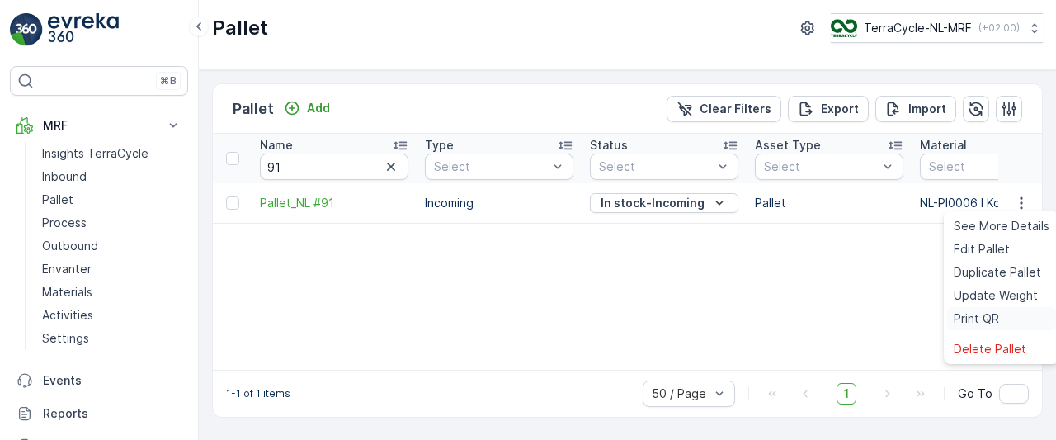
click at [977, 314] on span "Print QR" at bounding box center [976, 318] width 45 height 16
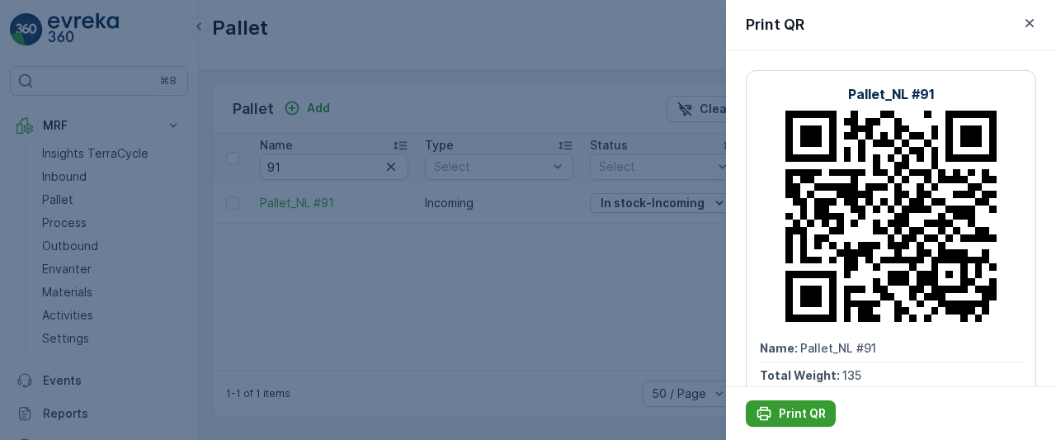
click at [793, 408] on p "Print QR" at bounding box center [802, 413] width 47 height 16
click at [782, 413] on p "Print QR" at bounding box center [802, 413] width 47 height 16
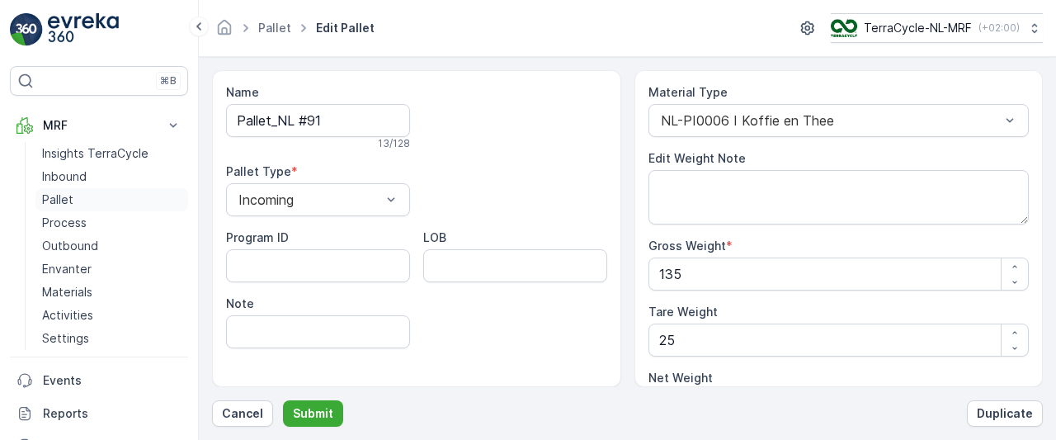
click at [49, 199] on p "Pallet" at bounding box center [57, 199] width 31 height 16
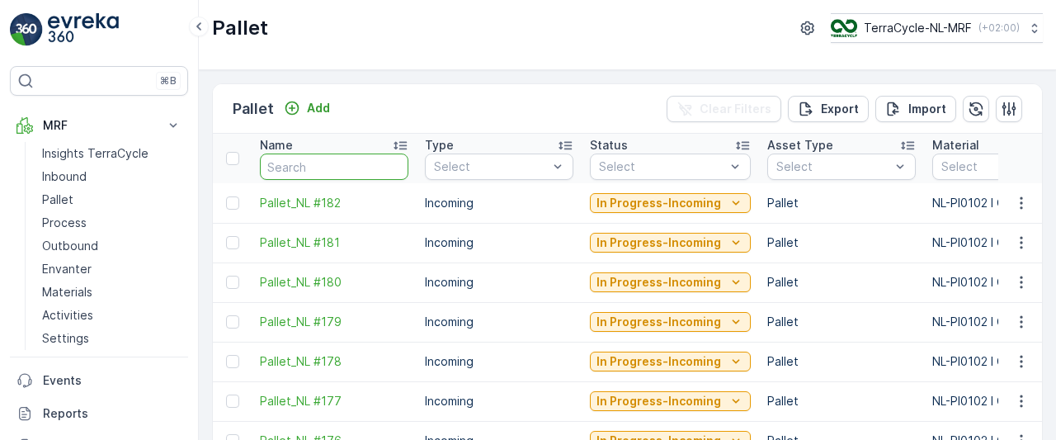
click at [361, 163] on input "text" at bounding box center [334, 166] width 148 height 26
type input "78"
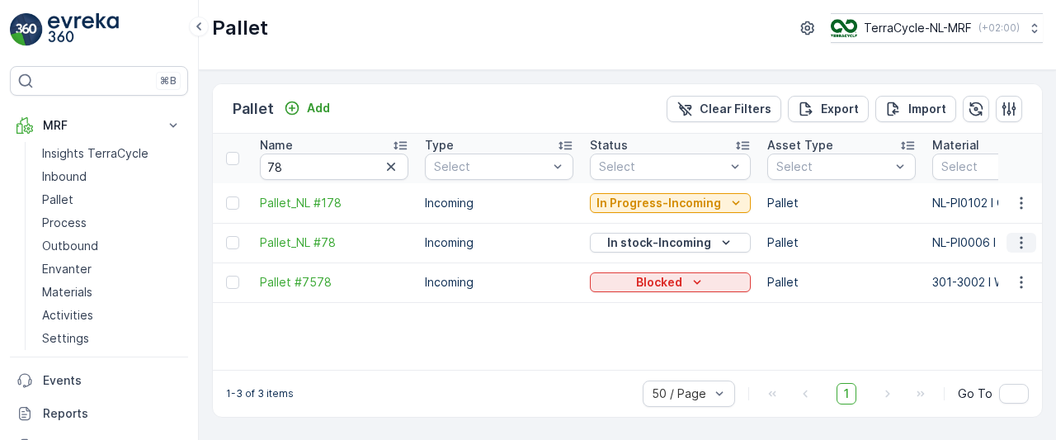
click at [1023, 244] on icon "button" at bounding box center [1021, 242] width 16 height 16
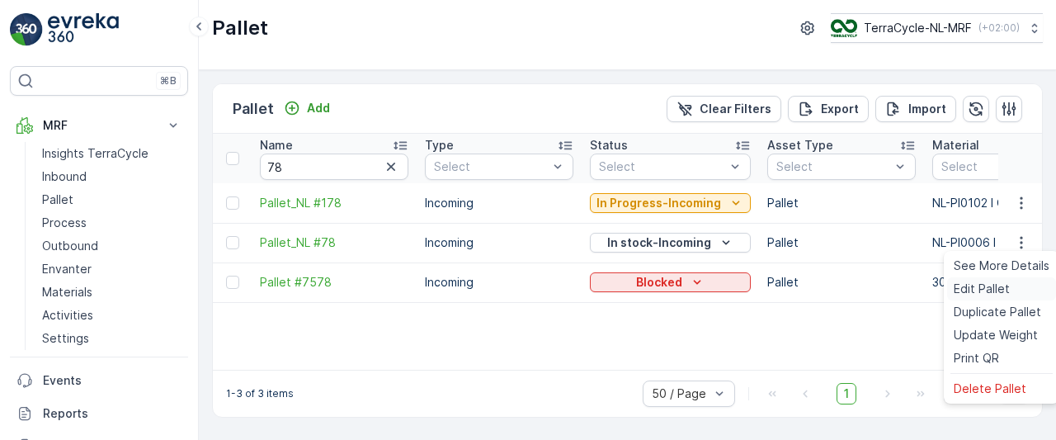
click at [990, 290] on span "Edit Pallet" at bounding box center [982, 288] width 56 height 16
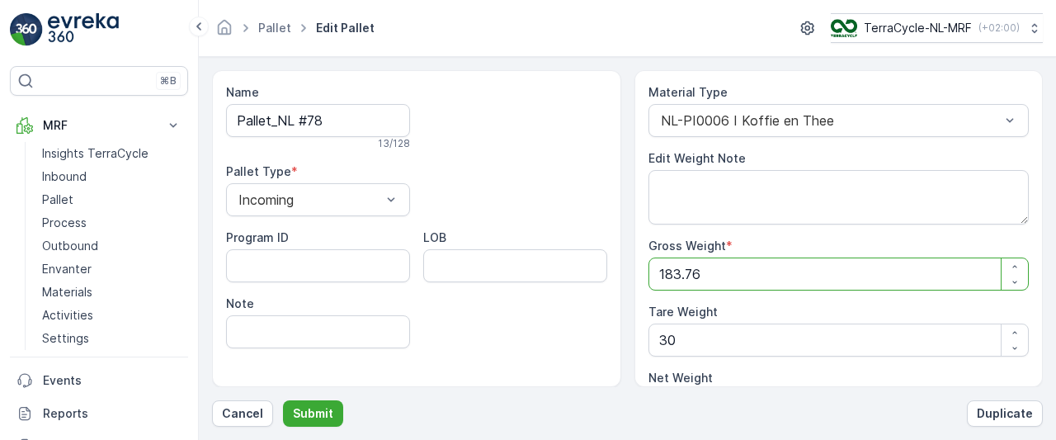
click at [728, 271] on Weight "183.76" at bounding box center [838, 273] width 381 height 33
type Weight "183.7"
type Weight "153.7"
type Weight "183"
type Weight "153"
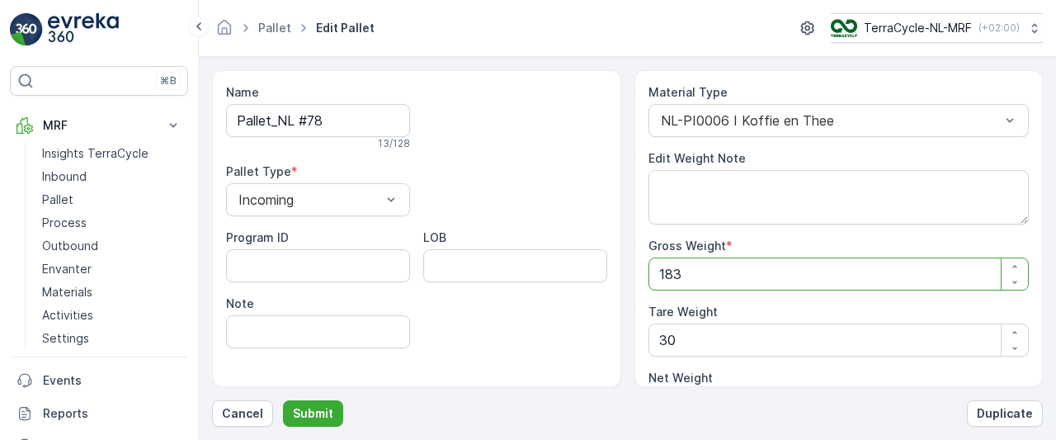
type Weight "18"
type Weight "-12"
type Weight "1"
type Weight "-29"
type Weight "0"
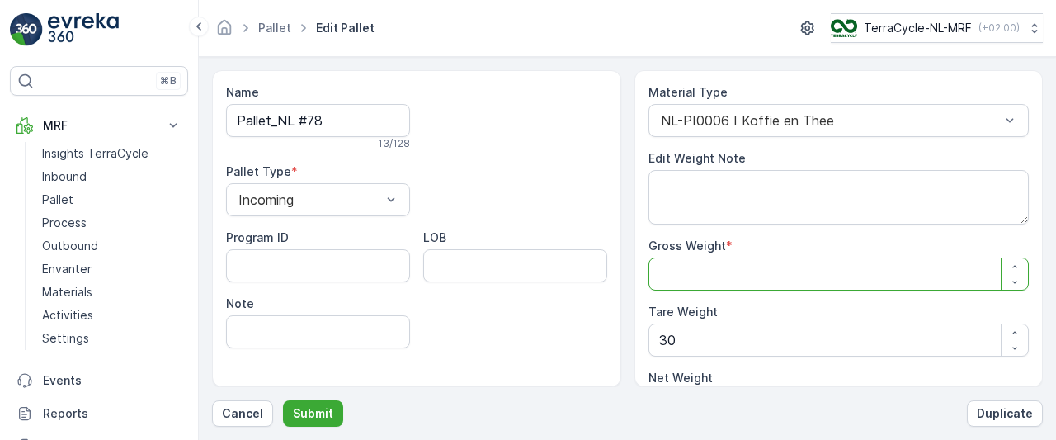
type Weight "1"
type Weight "-29"
type Weight "15"
type Weight "-15"
type Weight "155"
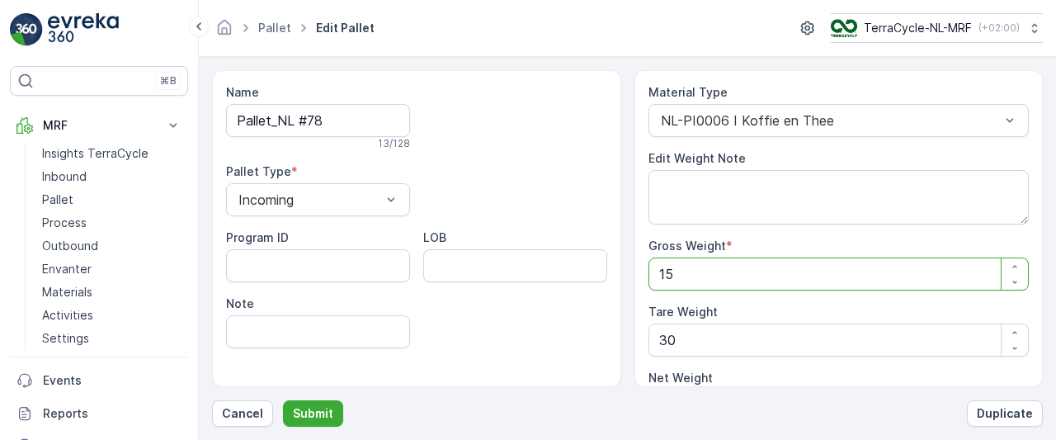
type Weight "125"
type Weight "155"
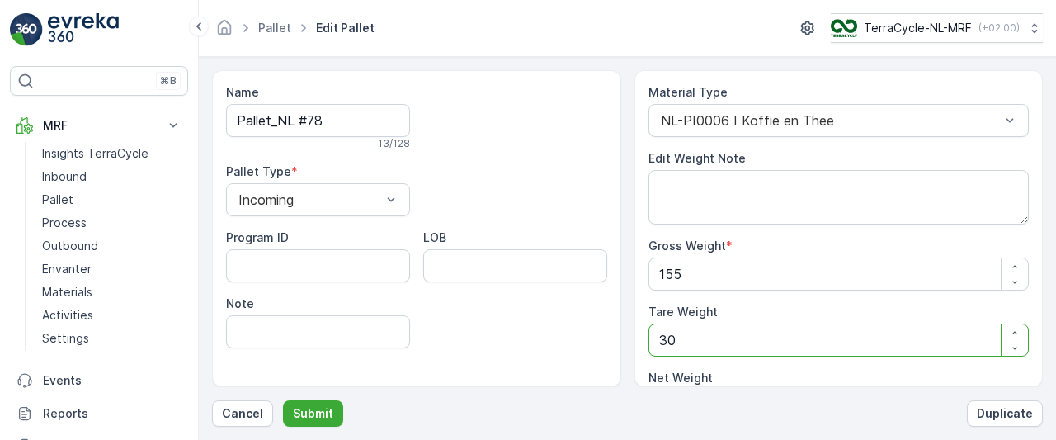
click at [720, 337] on Weight "30" at bounding box center [838, 339] width 381 height 33
type Weight "3"
type Weight "152"
type Weight "0"
type Weight "2"
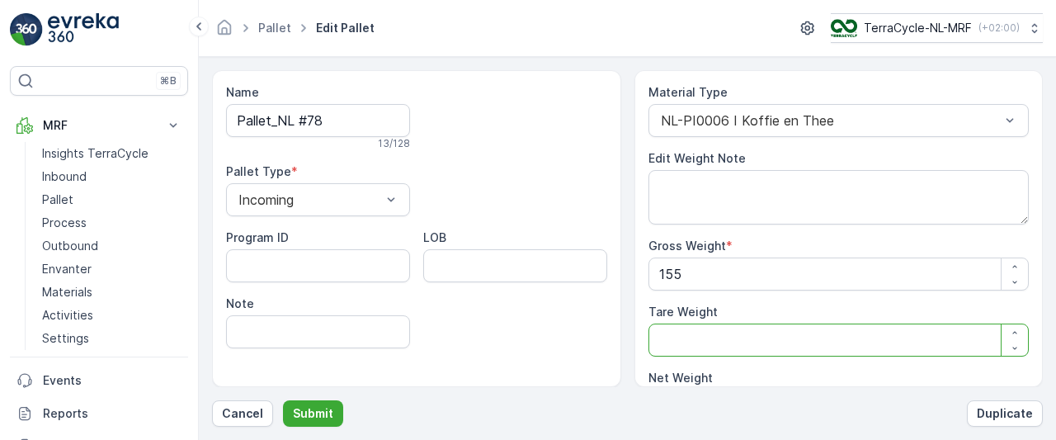
type Weight "153"
type Weight "25"
type Weight "130"
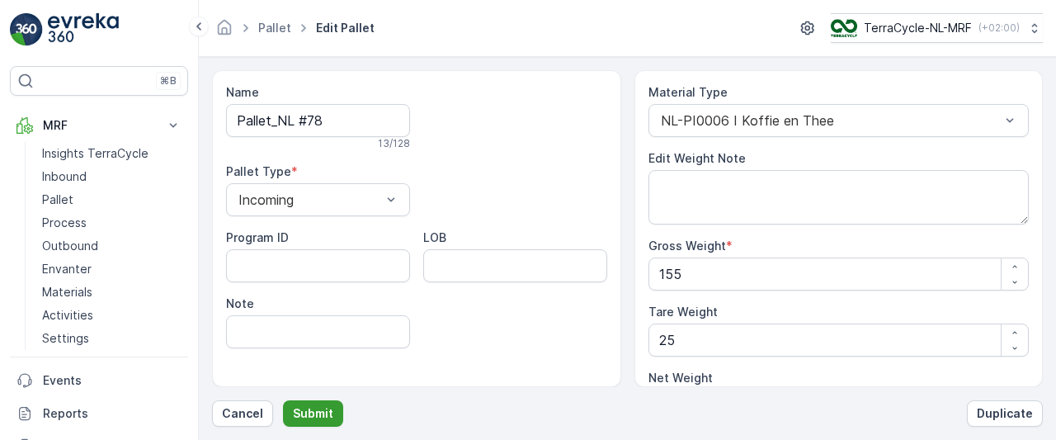
click at [316, 413] on p "Submit" at bounding box center [313, 413] width 40 height 16
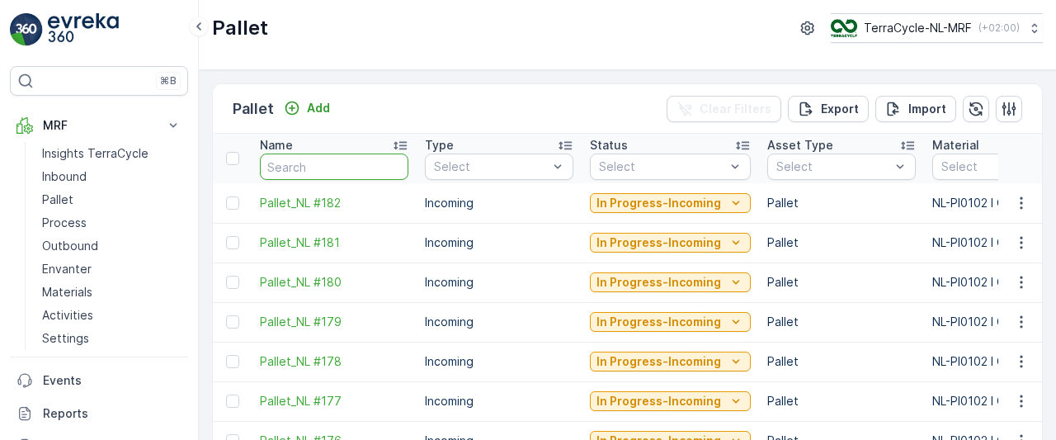
click at [333, 163] on input "text" at bounding box center [334, 166] width 148 height 26
type input "78"
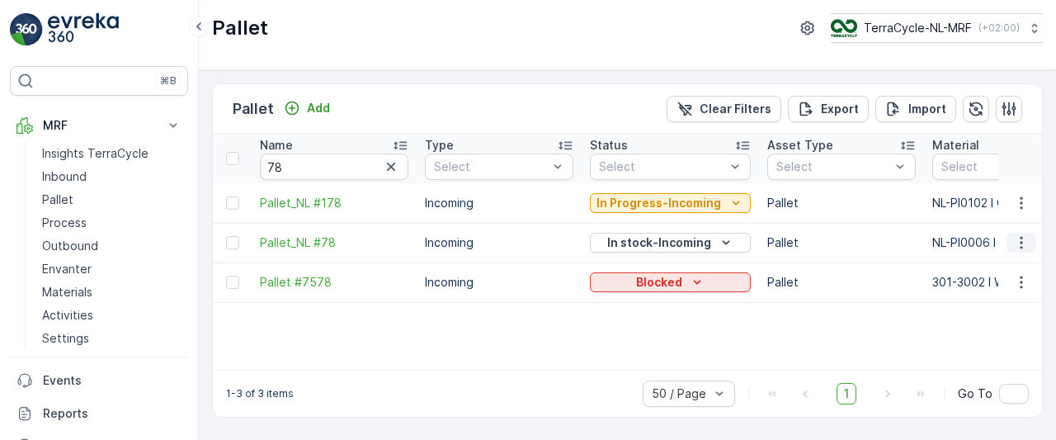
click at [1019, 243] on icon "button" at bounding box center [1021, 242] width 16 height 16
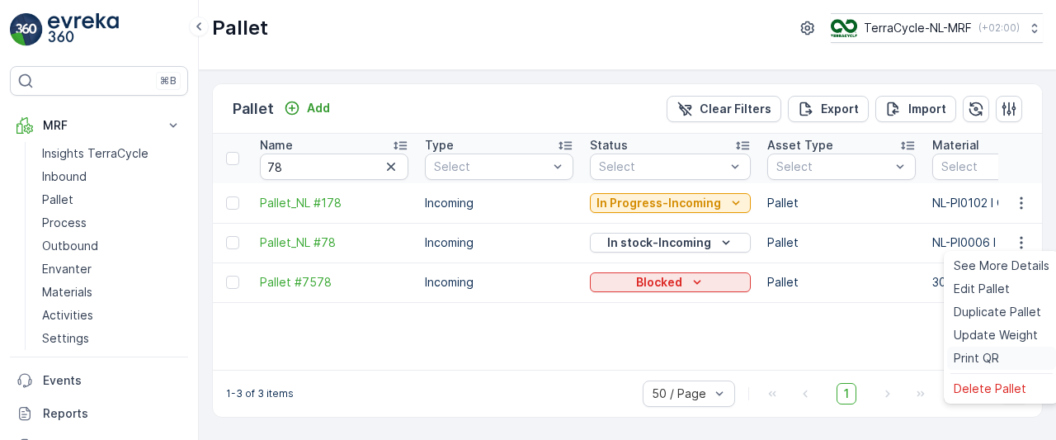
click at [972, 355] on span "Print QR" at bounding box center [976, 358] width 45 height 16
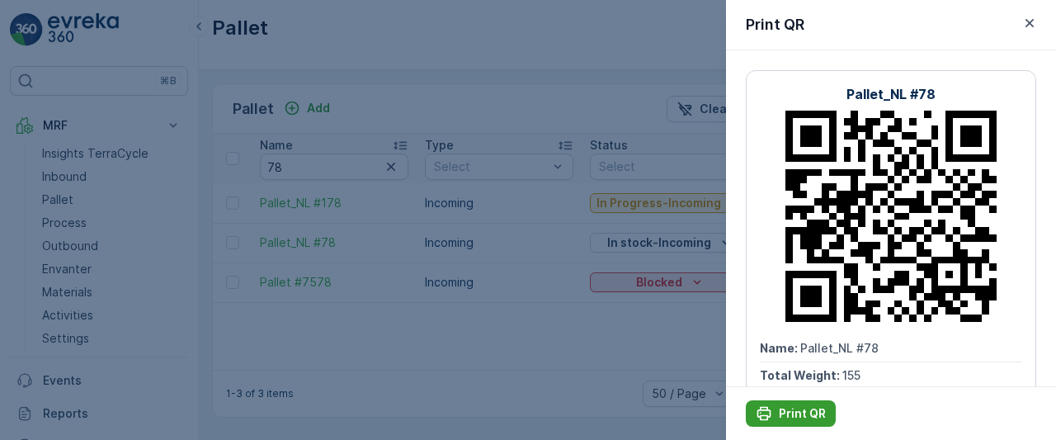
click at [797, 411] on p "Print QR" at bounding box center [802, 413] width 47 height 16
click at [808, 410] on p "Print QR" at bounding box center [802, 413] width 47 height 16
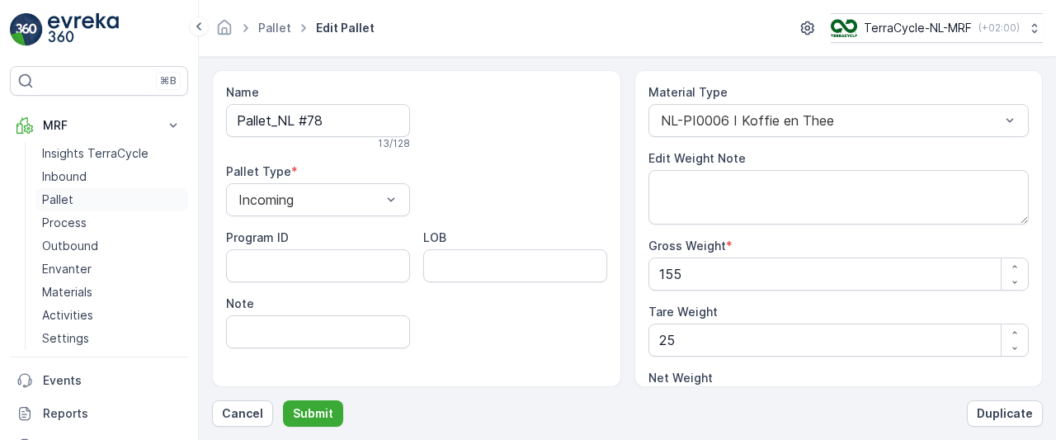
click at [53, 199] on p "Pallet" at bounding box center [57, 199] width 31 height 16
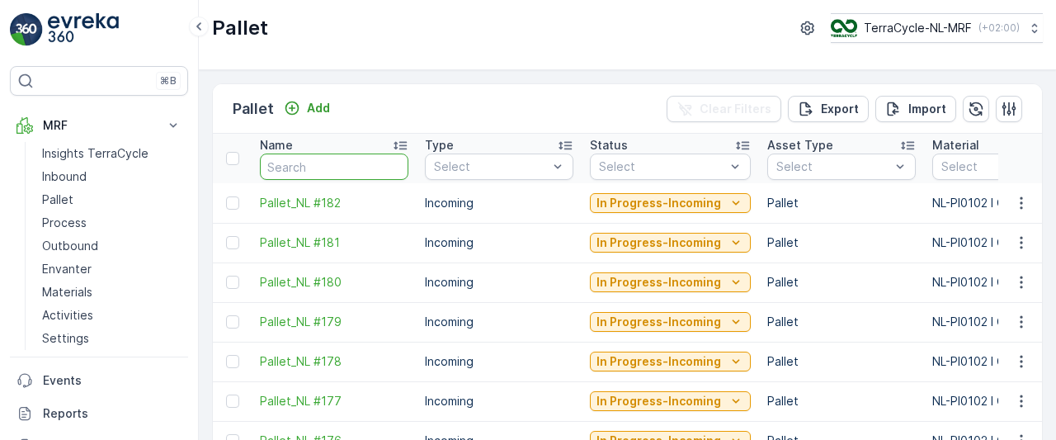
click at [343, 164] on input "text" at bounding box center [334, 166] width 148 height 26
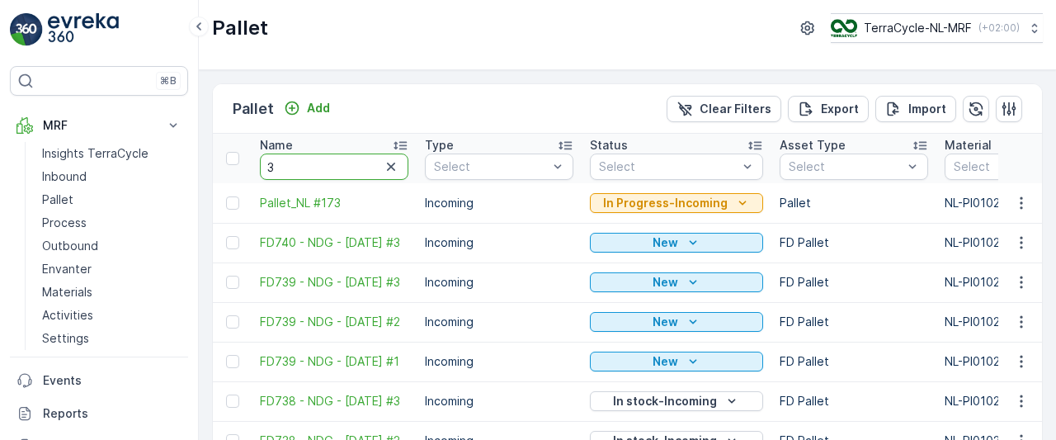
click at [343, 164] on input "3" at bounding box center [334, 166] width 148 height 26
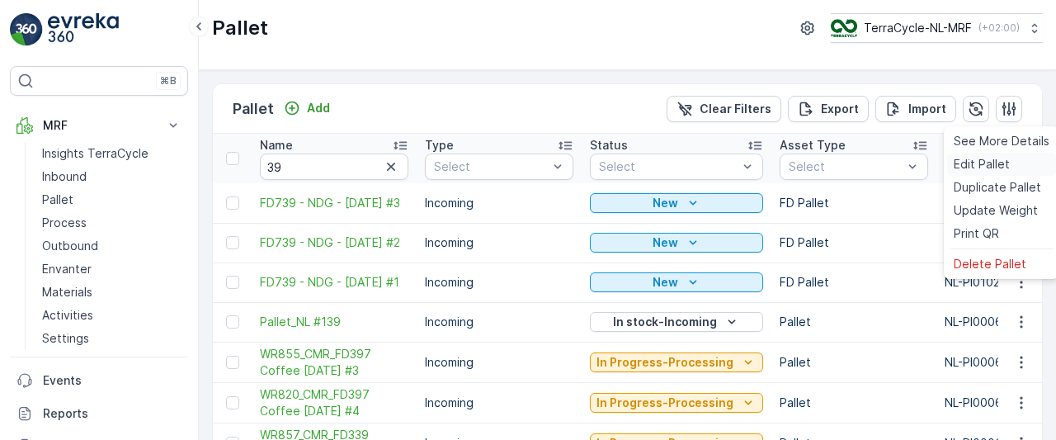
click at [986, 163] on span "Edit Pallet" at bounding box center [982, 164] width 56 height 16
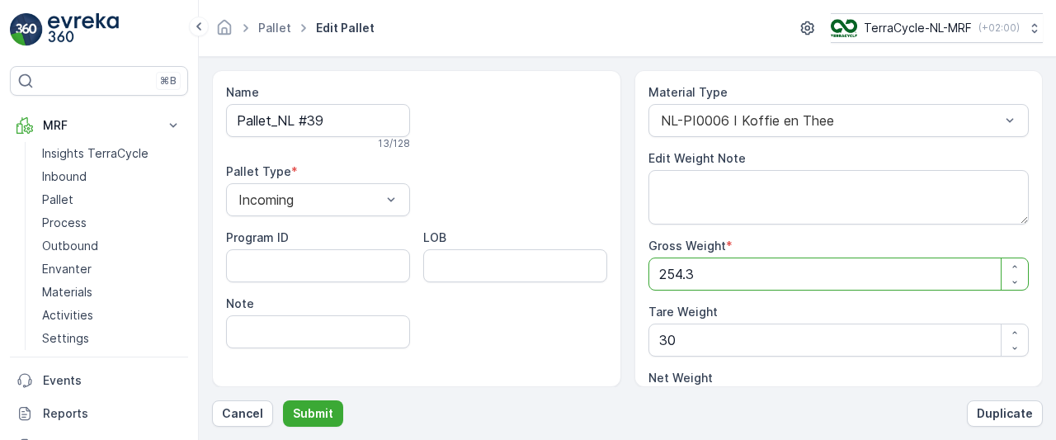
click at [799, 269] on Weight "254.3" at bounding box center [838, 273] width 381 height 33
type Weight "254"
type Weight "224"
type Weight "25"
type Weight "-5"
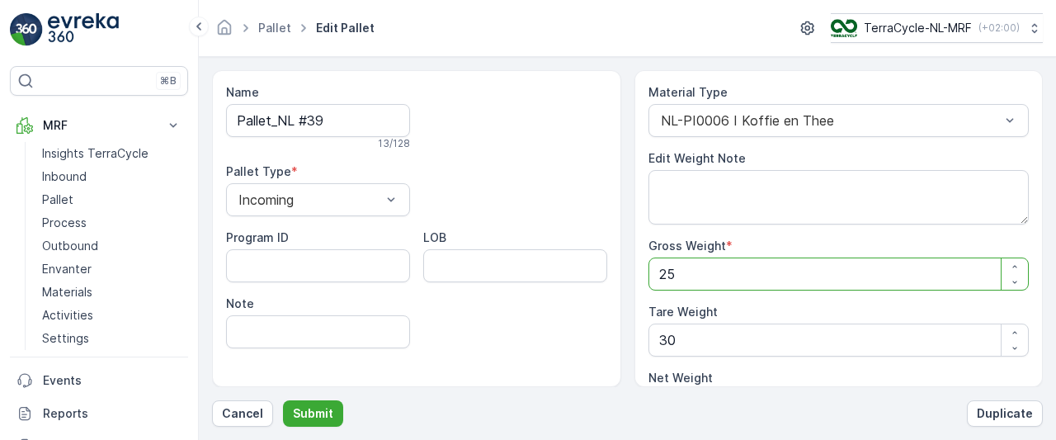
type Weight "2"
type Weight "-28"
type Weight "0"
type Weight "2"
type Weight "-28"
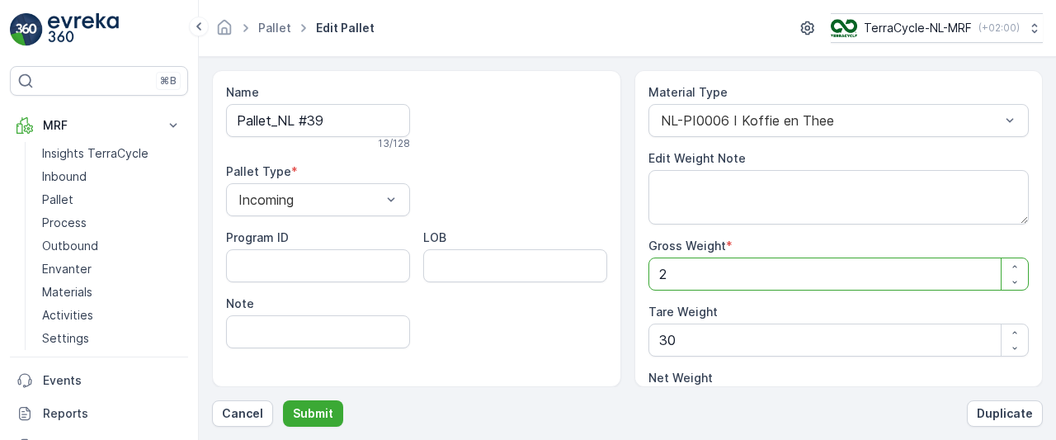
type Weight "20"
type Weight "-10"
type Weight "203"
type Weight "173"
type Weight "203"
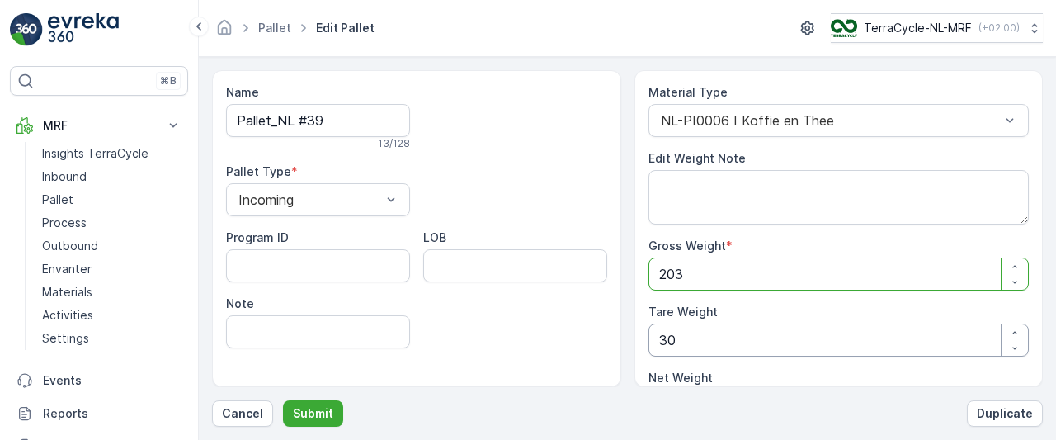
click at [715, 342] on Weight "30" at bounding box center [838, 339] width 381 height 33
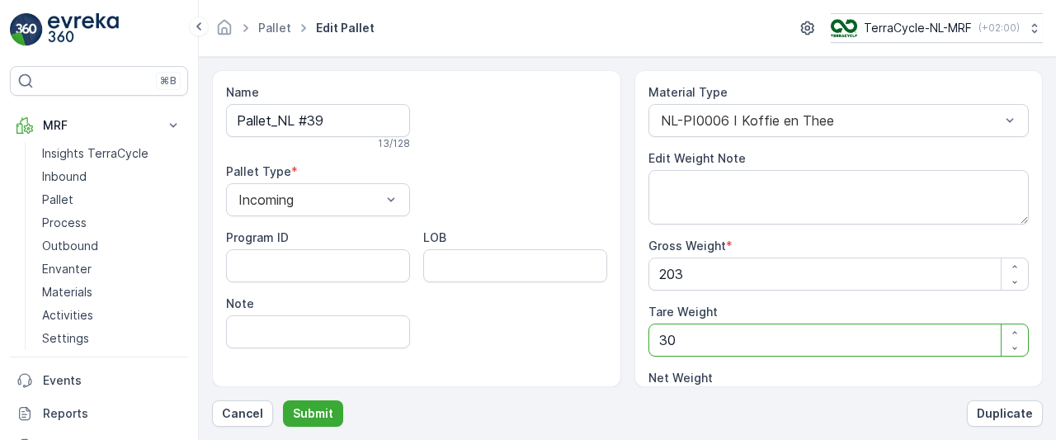
type Weight "3"
type Weight "200"
type Weight "0"
type Weight "2"
type Weight "201"
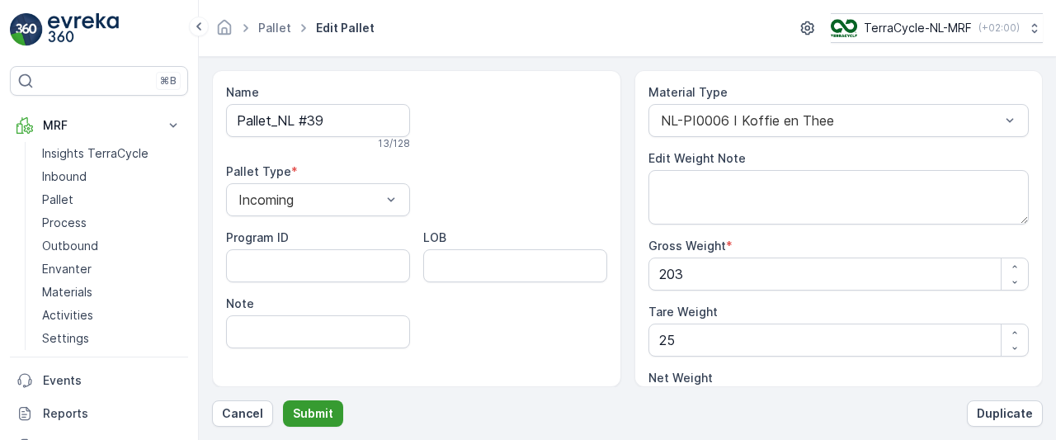
click at [307, 413] on p "Submit" at bounding box center [313, 413] width 40 height 16
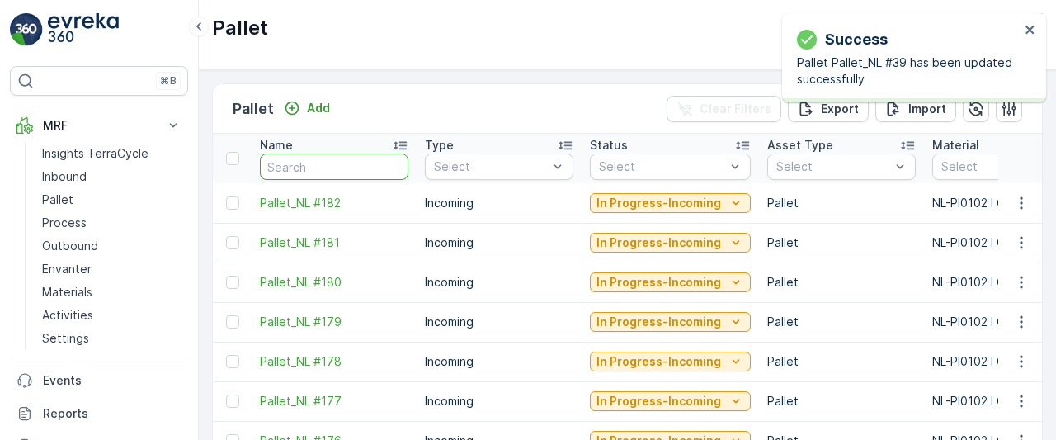
click at [346, 167] on input "text" at bounding box center [334, 166] width 148 height 26
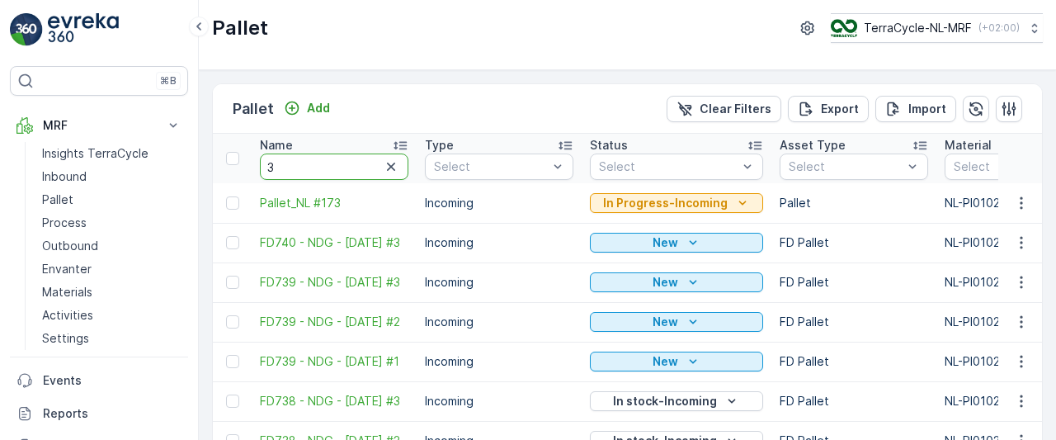
click at [346, 167] on input "3" at bounding box center [334, 166] width 148 height 26
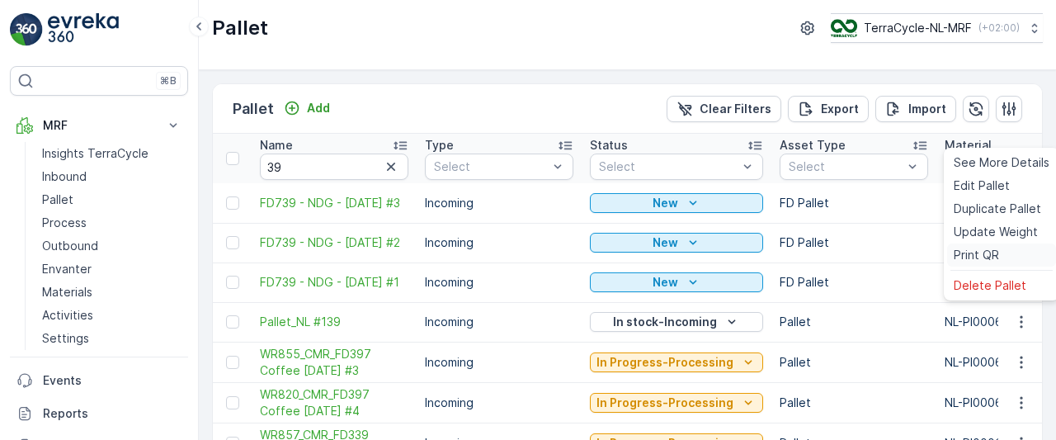
click at [992, 252] on span "Print QR" at bounding box center [976, 255] width 45 height 16
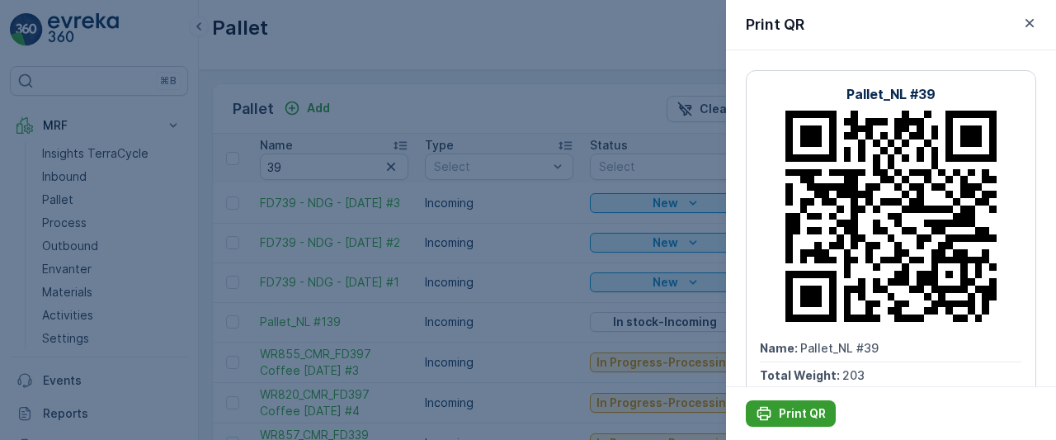
click at [796, 418] on p "Print QR" at bounding box center [802, 413] width 47 height 16
click at [785, 407] on p "Print QR" at bounding box center [802, 413] width 47 height 16
